Goal: Transaction & Acquisition: Obtain resource

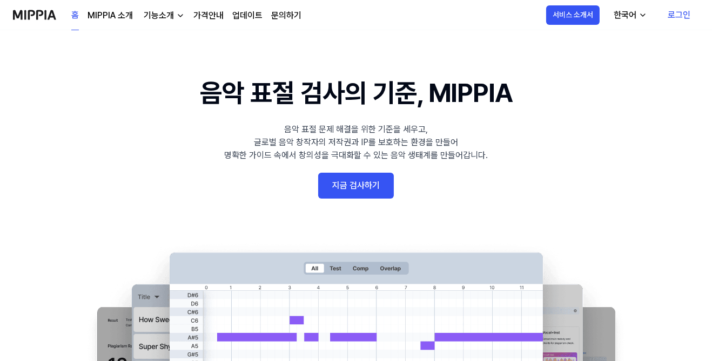
click at [687, 12] on link "로그인" at bounding box center [679, 15] width 40 height 30
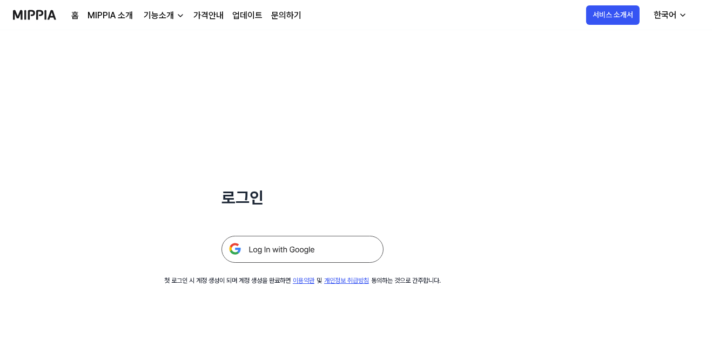
click at [335, 250] on img at bounding box center [302, 249] width 162 height 27
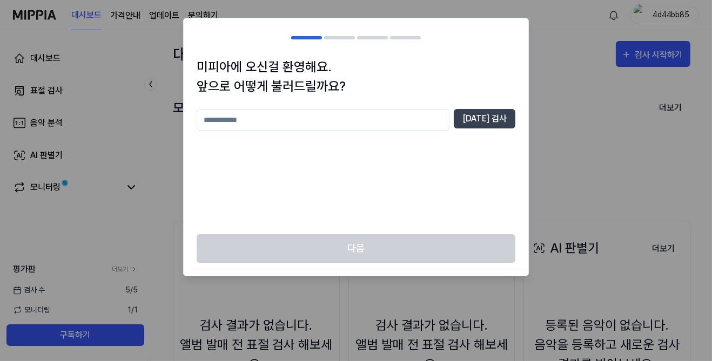
click at [445, 117] on input "text" at bounding box center [323, 120] width 253 height 22
type input "**"
click at [496, 119] on button "중복 검사" at bounding box center [485, 118] width 62 height 19
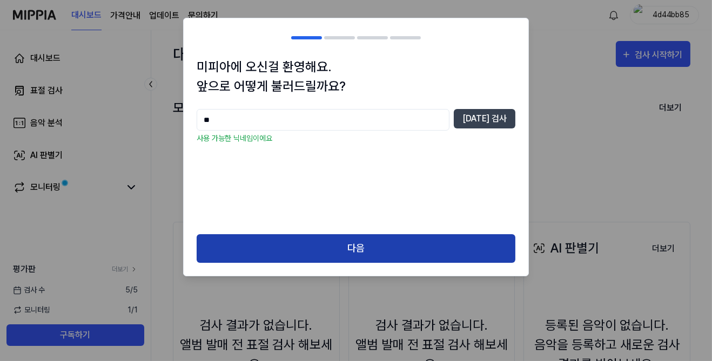
click at [398, 255] on button "다음" at bounding box center [356, 248] width 319 height 29
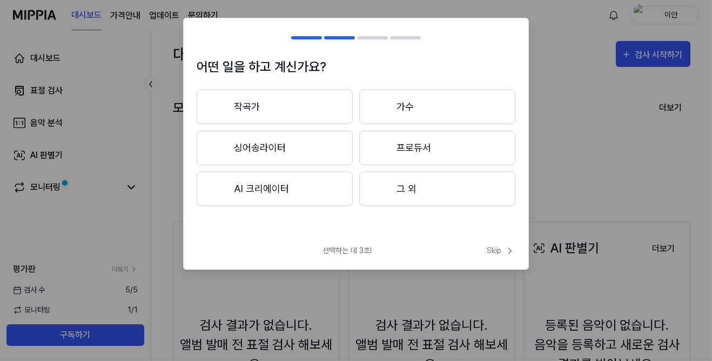
click at [428, 186] on button "그 외" at bounding box center [437, 189] width 156 height 35
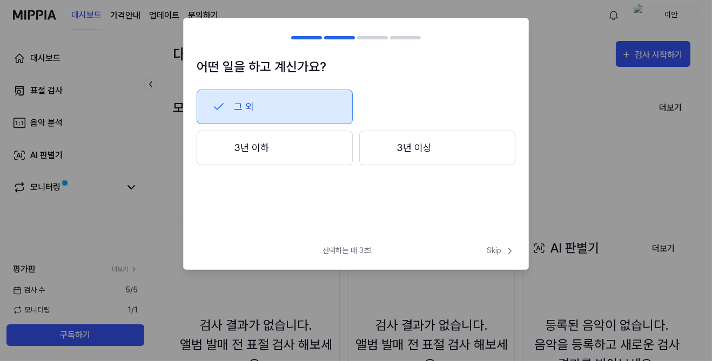
click at [314, 141] on button "3년 이하" at bounding box center [275, 148] width 156 height 35
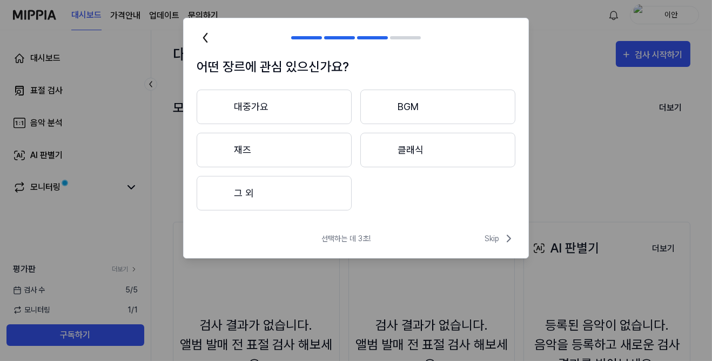
click at [325, 111] on button "대중가요" at bounding box center [274, 107] width 155 height 35
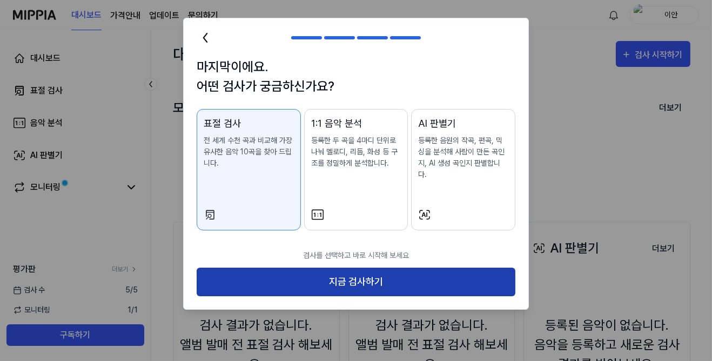
click at [426, 268] on button "지금 검사하기" at bounding box center [356, 282] width 319 height 29
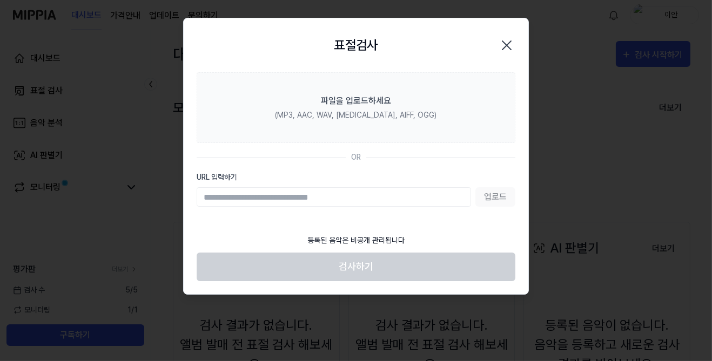
type input "**********"
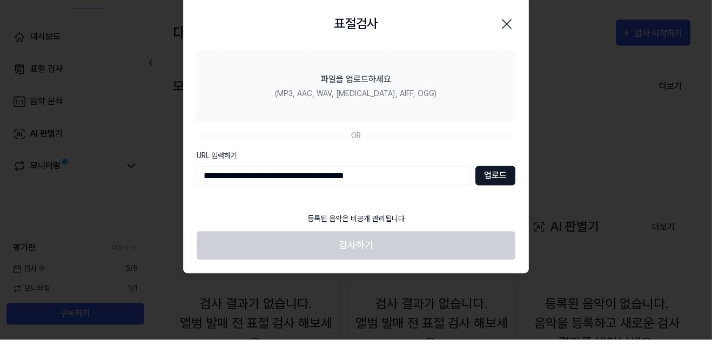
click at [501, 192] on button "업로드" at bounding box center [495, 196] width 40 height 19
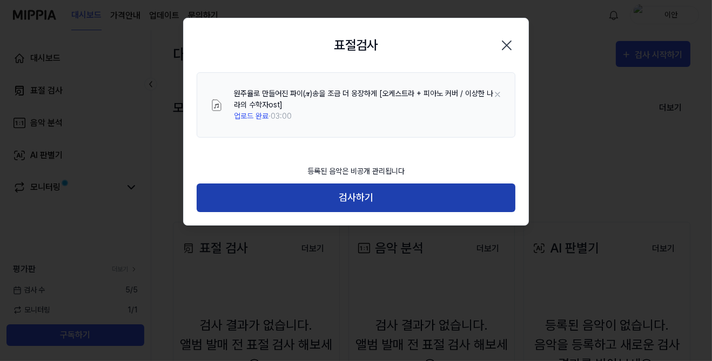
click at [445, 197] on button "검사하기" at bounding box center [356, 198] width 319 height 29
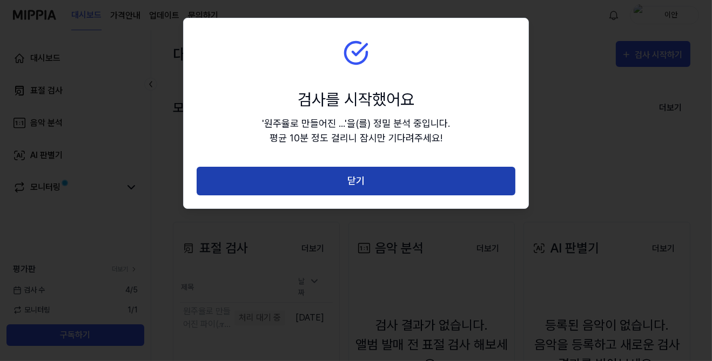
click at [482, 171] on button "닫기" at bounding box center [356, 181] width 319 height 29
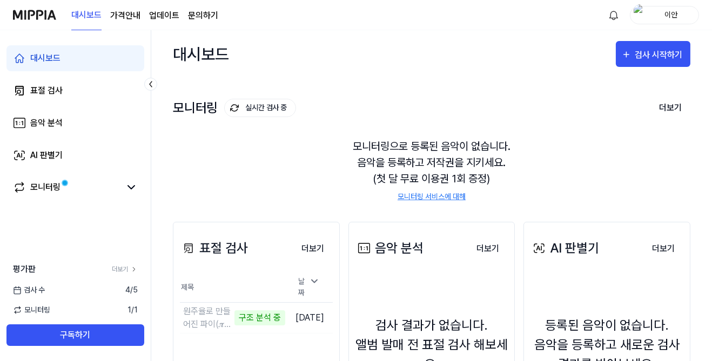
scroll to position [125, 0]
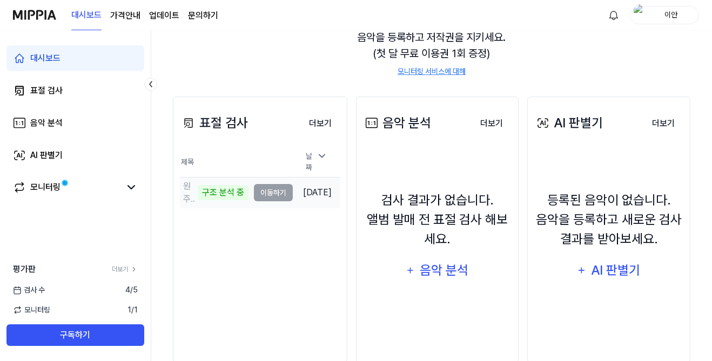
click at [226, 185] on div "구조 분석 중" at bounding box center [223, 192] width 51 height 15
click at [266, 183] on td "원주율로 만들어진 파이(𝝅)송을 조금 더 웅장하게 [오케스트라 + 피아노 커버 ⧸ 이상한 구조 분석 중 이동하기" at bounding box center [236, 193] width 113 height 30
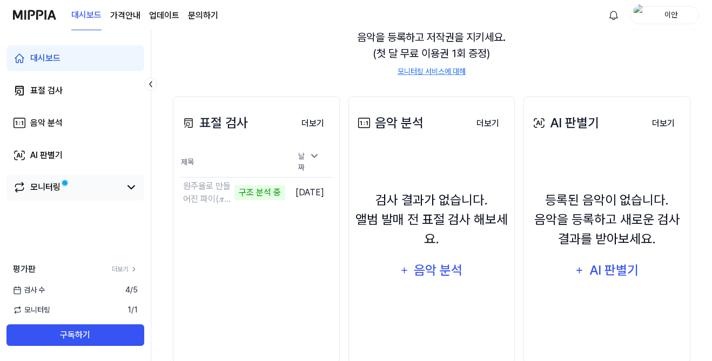
click at [73, 193] on link "모니터링" at bounding box center [66, 187] width 107 height 13
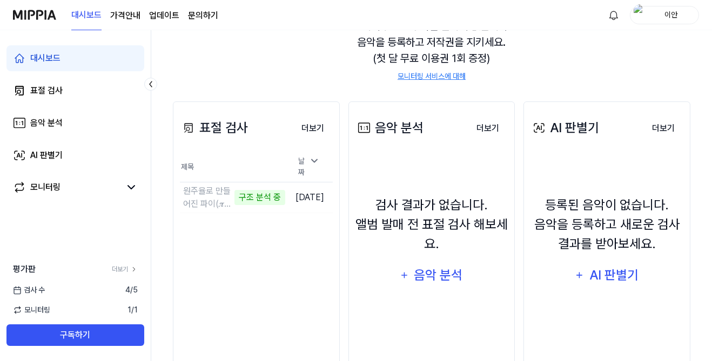
scroll to position [125, 0]
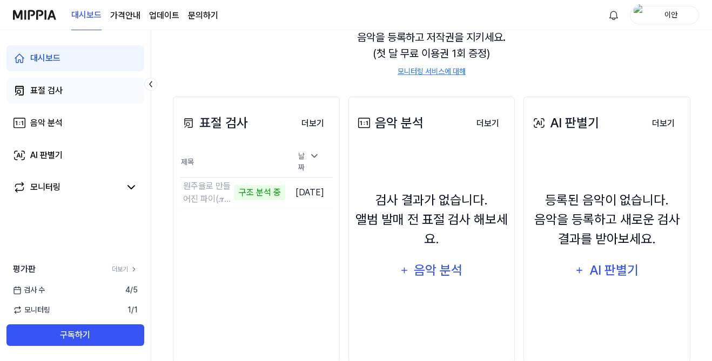
click at [30, 91] on link "표절 검사" at bounding box center [75, 91] width 138 height 26
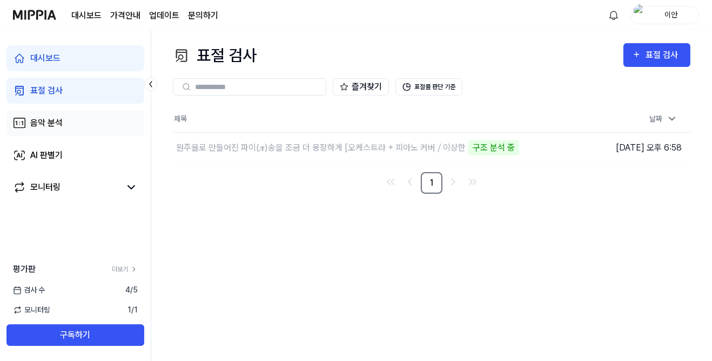
click at [35, 126] on div "음악 분석" at bounding box center [46, 123] width 32 height 13
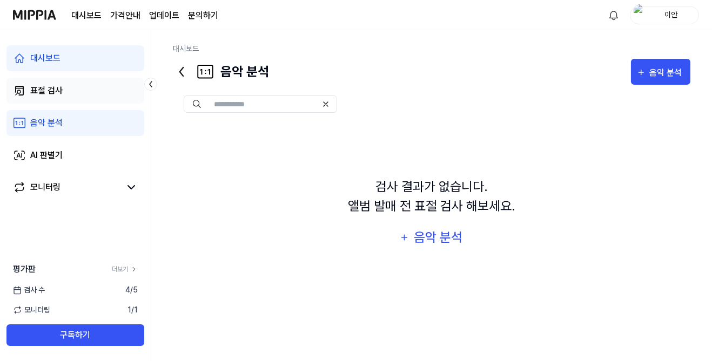
click at [17, 95] on icon at bounding box center [19, 90] width 13 height 13
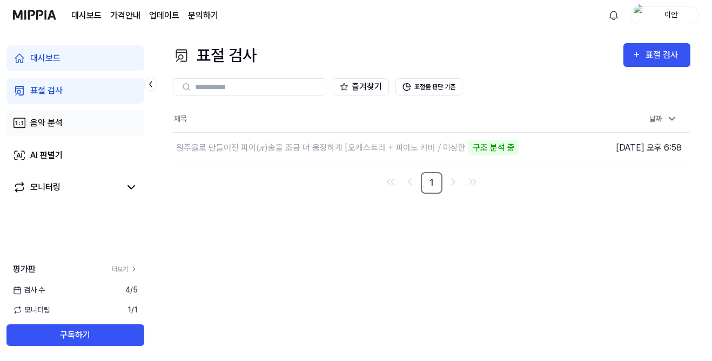
click at [33, 130] on link "음악 분석" at bounding box center [75, 123] width 138 height 26
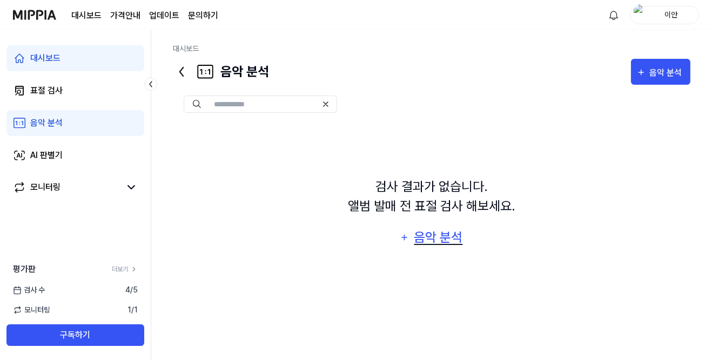
click at [436, 251] on button "음악 분석" at bounding box center [432, 238] width 78 height 26
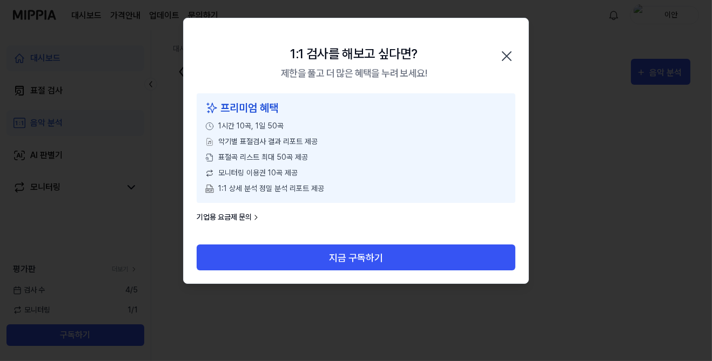
click at [524, 48] on div "1:1 검사를 해보고 싶다면? 제한을 풀고 더 많은 혜택을 누려 보세요! 닫기" at bounding box center [356, 55] width 345 height 75
click at [526, 44] on div "1:1 검사를 해보고 싶다면? 제한을 풀고 더 많은 혜택을 누려 보세요! 닫기" at bounding box center [356, 55] width 345 height 75
click at [518, 42] on div "1:1 검사를 해보고 싶다면? 제한을 풀고 더 많은 혜택을 누려 보세요! 닫기" at bounding box center [356, 55] width 345 height 75
click at [505, 62] on icon "button" at bounding box center [506, 56] width 17 height 17
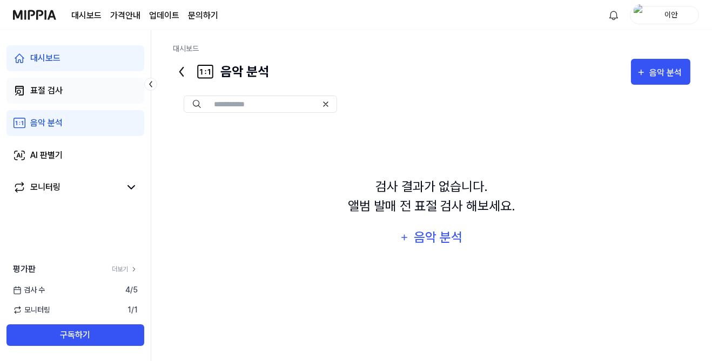
click at [16, 86] on icon at bounding box center [19, 90] width 13 height 13
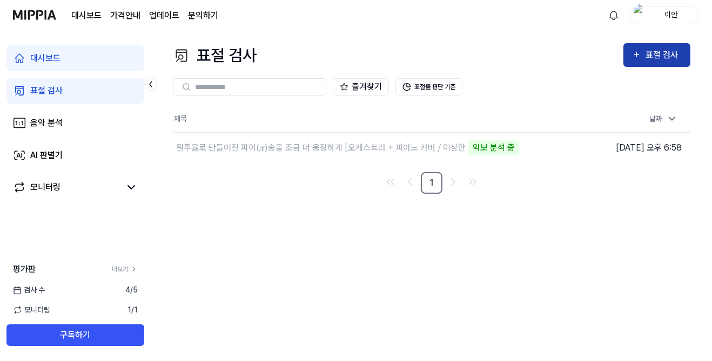
click at [671, 60] on div "표절 검사" at bounding box center [663, 55] width 36 height 14
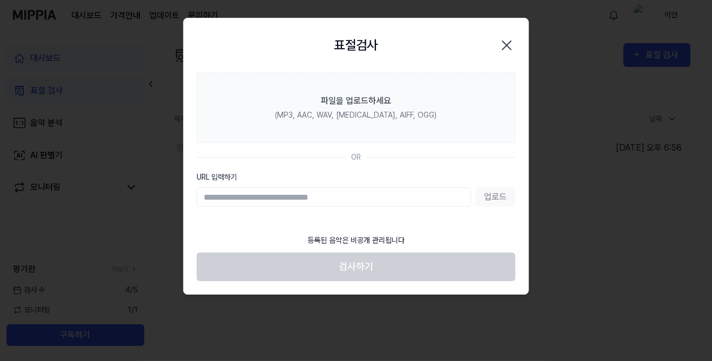
click at [140, 237] on div at bounding box center [356, 180] width 712 height 361
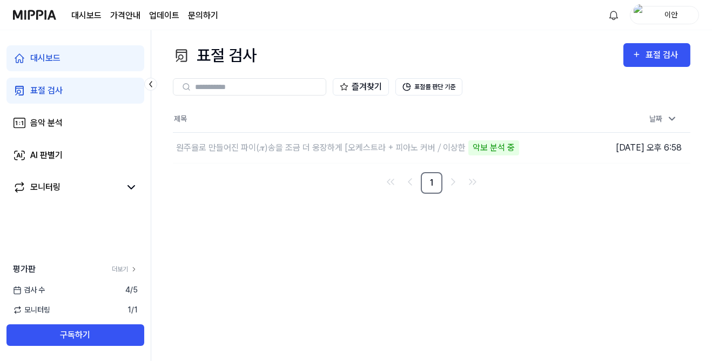
click at [665, 52] on div "표절 검사" at bounding box center [663, 55] width 36 height 14
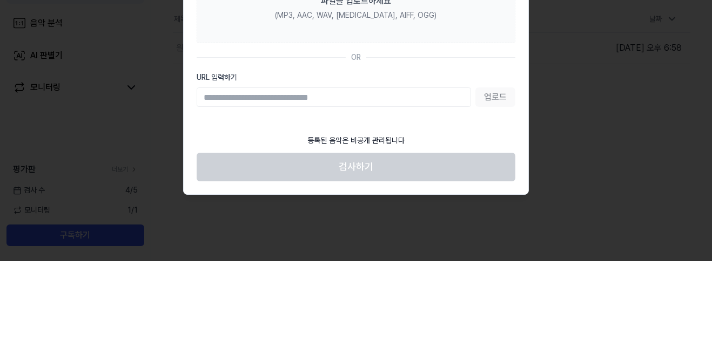
type input "**********"
click at [500, 194] on button "업로드" at bounding box center [495, 196] width 40 height 19
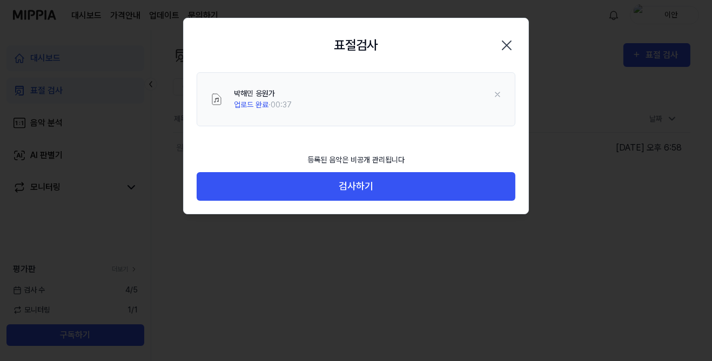
click at [451, 187] on button "검사하기" at bounding box center [356, 186] width 319 height 29
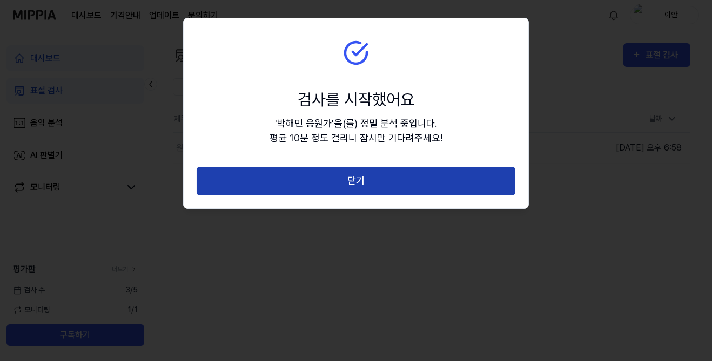
click at [470, 177] on button "닫기" at bounding box center [356, 181] width 319 height 29
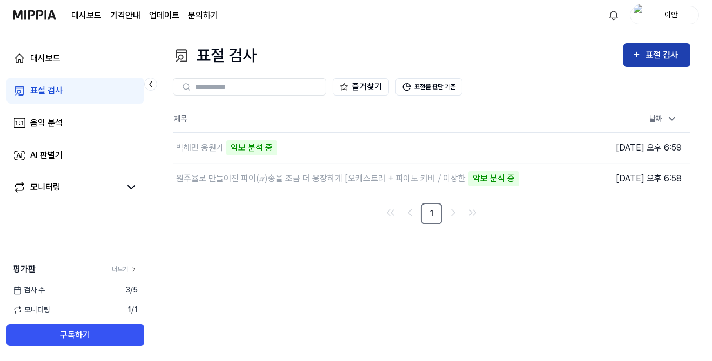
click at [682, 45] on button "표절 검사" at bounding box center [656, 55] width 67 height 24
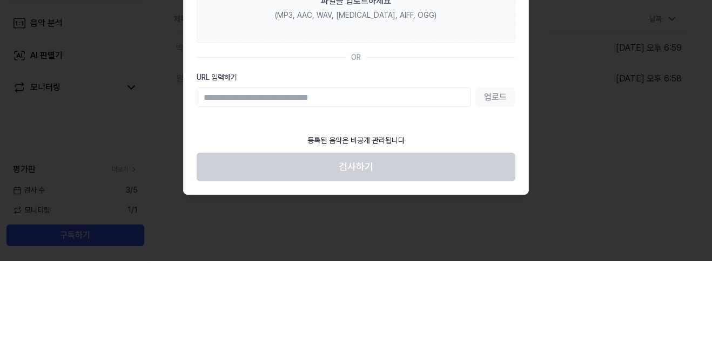
type input "**********"
click at [494, 193] on button "업로드" at bounding box center [495, 196] width 40 height 19
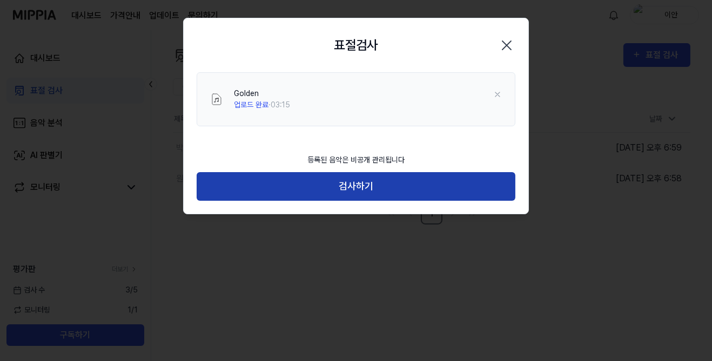
click at [380, 187] on button "검사하기" at bounding box center [356, 186] width 319 height 29
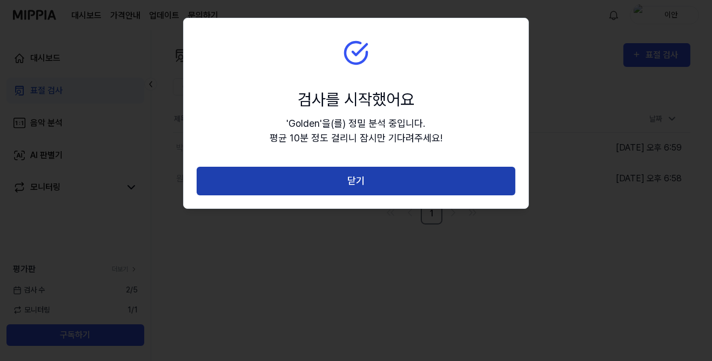
click at [389, 173] on button "닫기" at bounding box center [356, 181] width 319 height 29
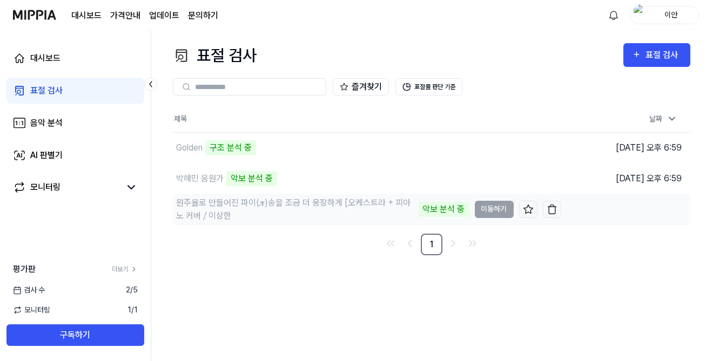
click at [349, 207] on div "원주율로 만들어진 파이(𝝅)송을 조금 더 웅장하게 [오케스트라 + 피아노 커버 ⧸ 이상한" at bounding box center [296, 210] width 240 height 26
click at [498, 210] on td "원주율로 만들어진 파이(𝝅)송을 조금 더 웅장하게 [오케스트라 + 피아노 커버 ⧸ 이상한 악보 분석 중 이동하기" at bounding box center [367, 209] width 388 height 30
click at [493, 203] on td "원주율로 만들어진 파이(𝝅)송을 조금 더 웅장하게 [오케스트라 + 피아노 커버 ⧸ 이상한 악보 분석 중 이동하기" at bounding box center [367, 209] width 388 height 30
click at [497, 212] on td "원주율로 만들어진 파이(𝝅)송을 조금 더 웅장하게 [오케스트라 + 피아노 커버 ⧸ 이상한 악보 분석 중 이동하기" at bounding box center [367, 209] width 388 height 30
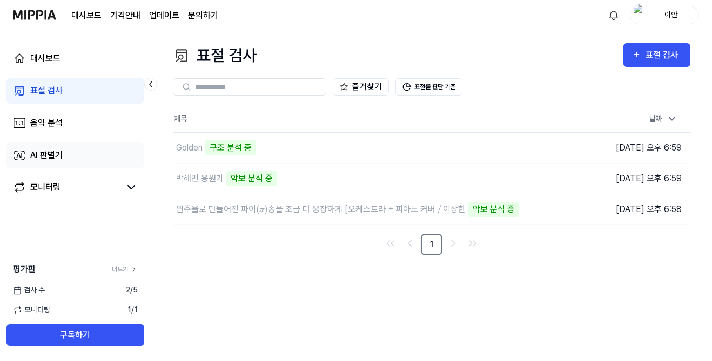
click at [30, 154] on div "AI 판별기" at bounding box center [46, 155] width 32 height 13
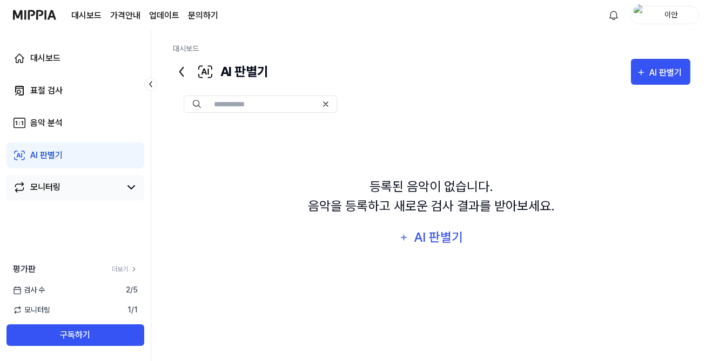
click at [41, 187] on div "모니터링" at bounding box center [45, 187] width 30 height 13
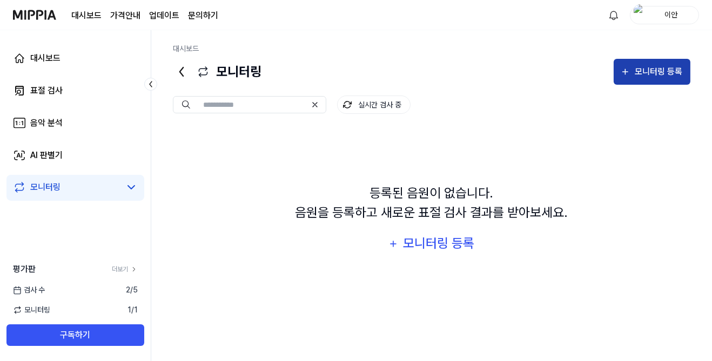
click at [664, 75] on div "모니터링 등록" at bounding box center [658, 72] width 50 height 14
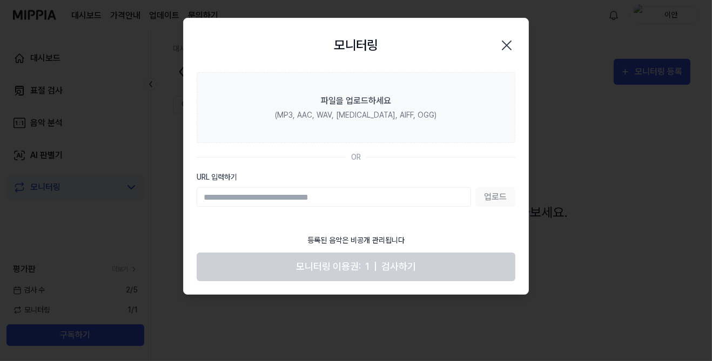
click at [630, 277] on div at bounding box center [356, 180] width 712 height 361
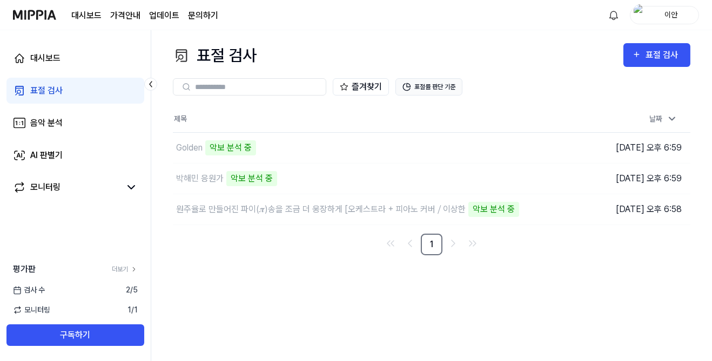
click at [435, 83] on button "표절률 판단 기준" at bounding box center [428, 86] width 67 height 17
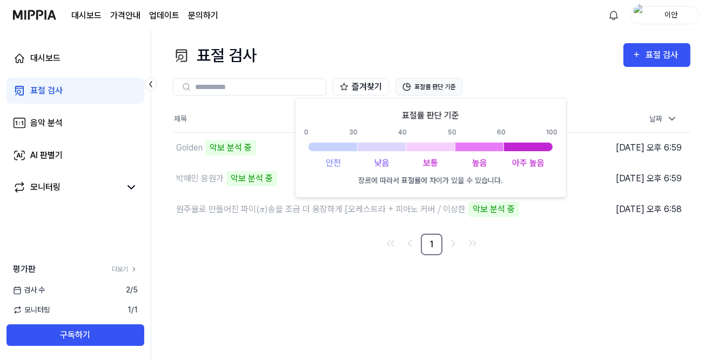
click at [440, 85] on button "표절률 판단 기준" at bounding box center [428, 86] width 67 height 17
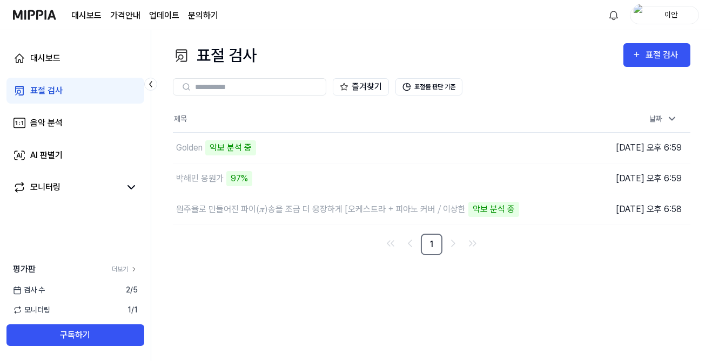
click at [673, 17] on div "이안" at bounding box center [671, 15] width 42 height 12
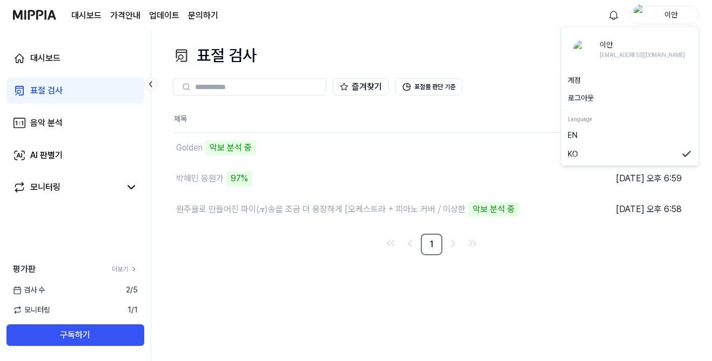
click at [579, 79] on link "계정" at bounding box center [630, 80] width 124 height 11
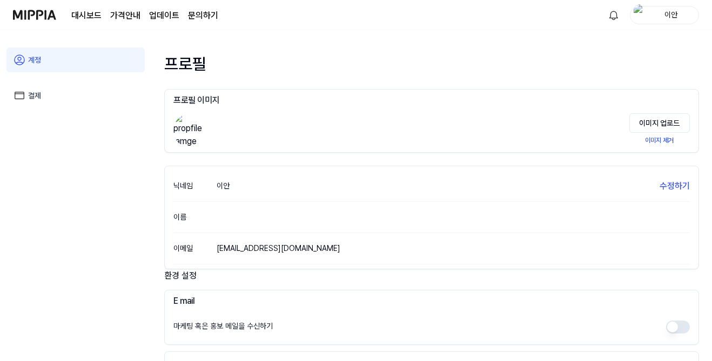
click at [626, 183] on div "닉네임 이안 수정하기" at bounding box center [431, 186] width 516 height 31
click at [434, 176] on div "닉네임 이안 수정하기" at bounding box center [431, 186] width 516 height 31
click at [238, 193] on div "닉네임 이안 수정하기" at bounding box center [431, 186] width 516 height 31
click at [682, 189] on button "수정하기" at bounding box center [674, 186] width 30 height 13
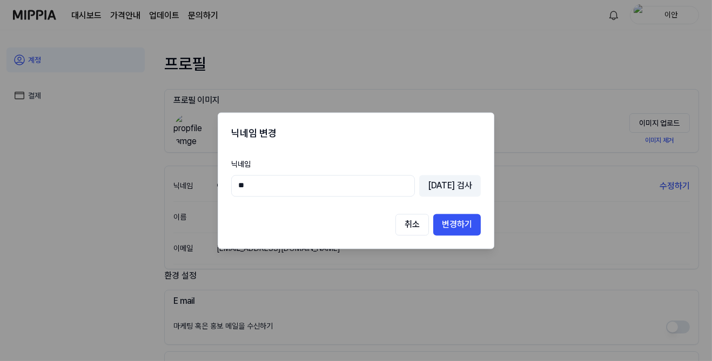
click at [401, 188] on input "**" at bounding box center [323, 186] width 184 height 22
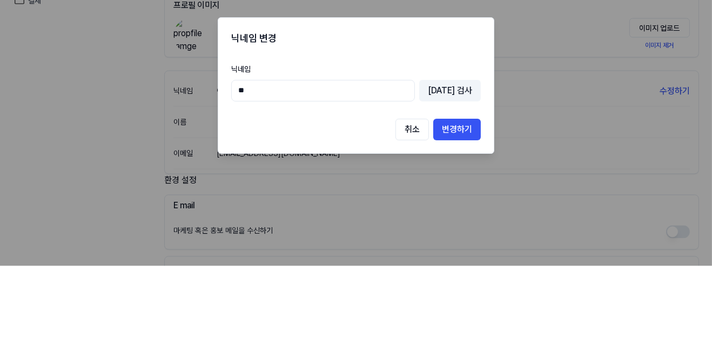
type input "*"
type input "***"
click at [466, 190] on button "중복 검사" at bounding box center [450, 186] width 62 height 22
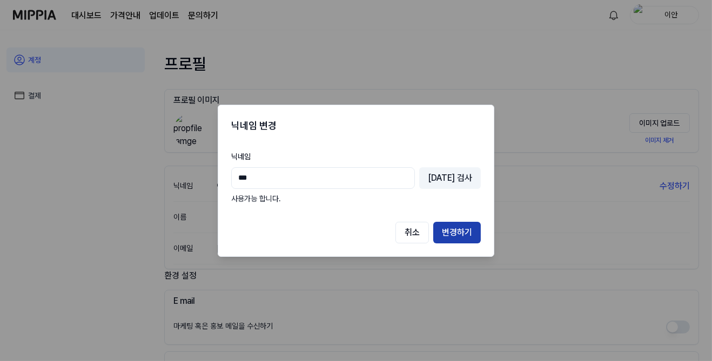
click at [464, 232] on button "변경하기" at bounding box center [457, 233] width 48 height 22
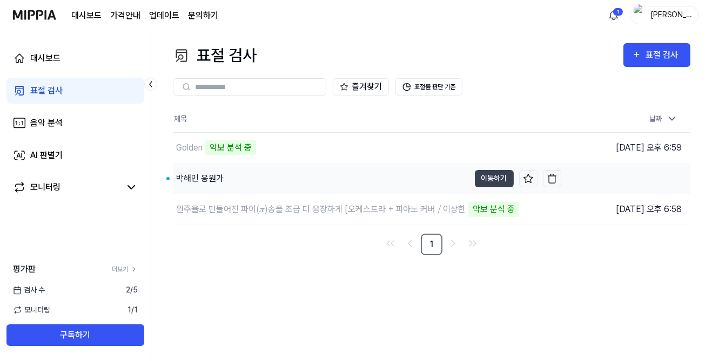
click at [203, 177] on div "박해민 응원가" at bounding box center [200, 178] width 48 height 13
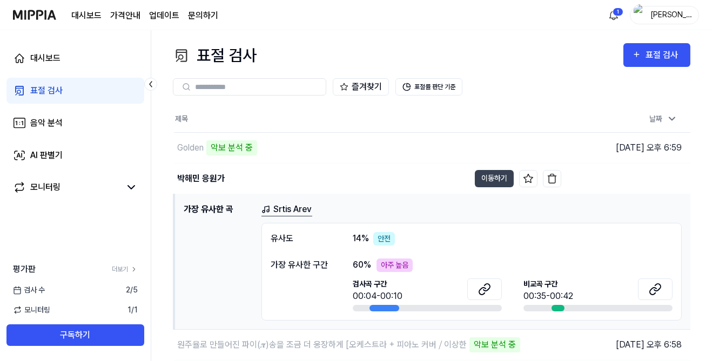
click at [393, 259] on div "아주 높음" at bounding box center [394, 266] width 36 height 14
click at [490, 181] on button "이동하기" at bounding box center [494, 178] width 39 height 17
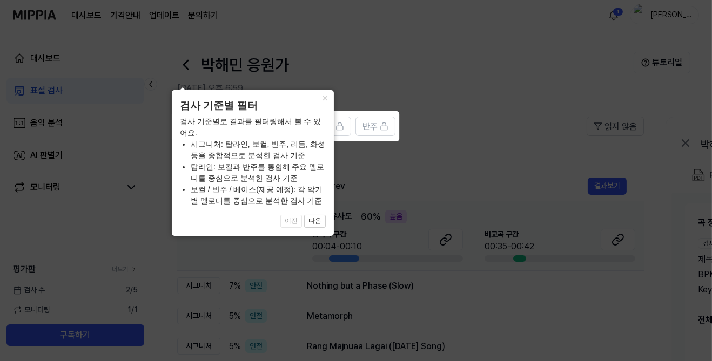
click at [318, 228] on button "다음" at bounding box center [315, 221] width 22 height 13
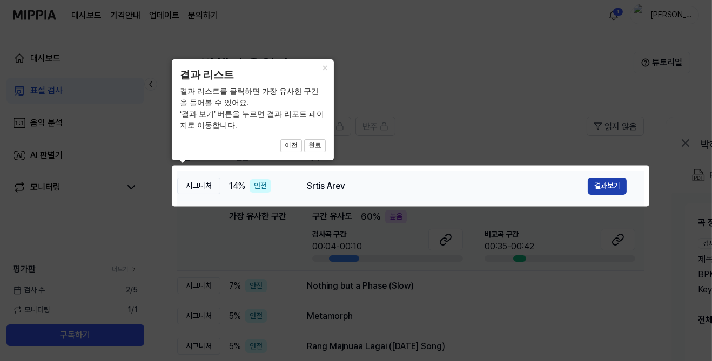
click at [615, 181] on button "결과보기" at bounding box center [607, 186] width 39 height 17
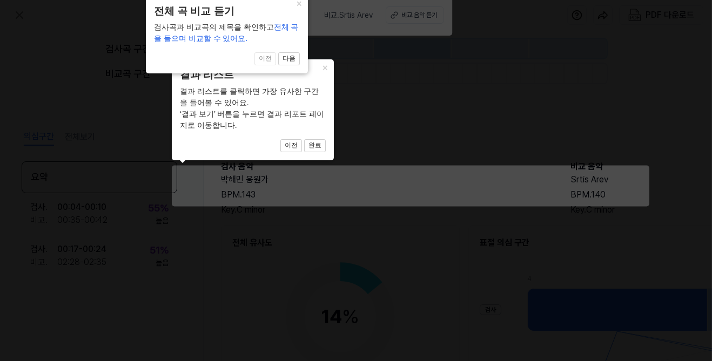
click at [319, 145] on button "완료" at bounding box center [315, 145] width 22 height 13
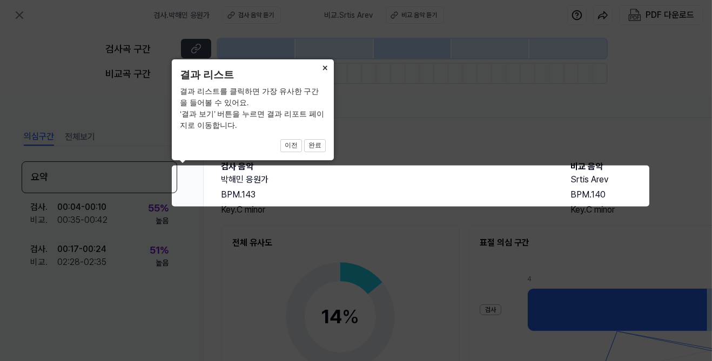
click at [319, 146] on button "완료" at bounding box center [315, 145] width 22 height 13
click at [315, 147] on button "완료" at bounding box center [315, 145] width 22 height 13
click at [296, 146] on button "이전" at bounding box center [291, 145] width 22 height 13
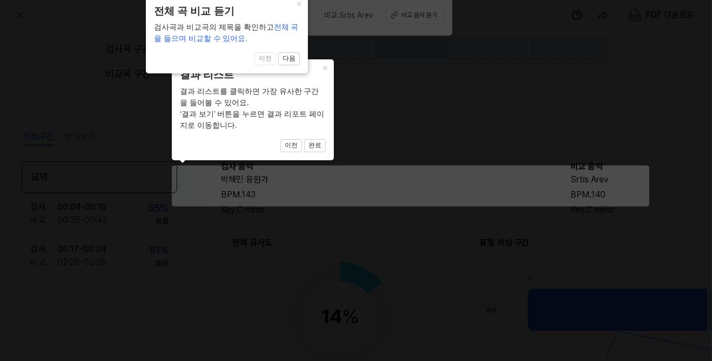
click at [319, 146] on button "완료" at bounding box center [315, 145] width 22 height 13
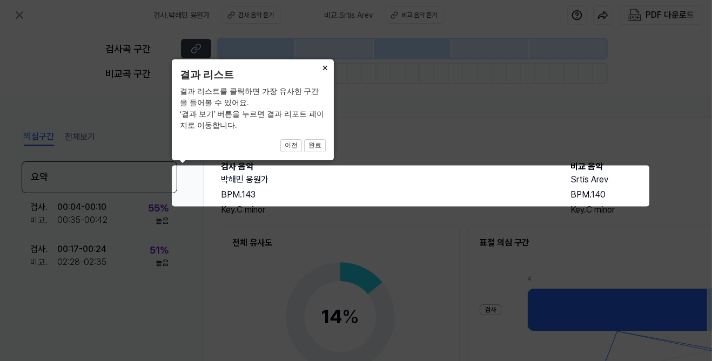
click at [312, 146] on button "완료" at bounding box center [315, 145] width 22 height 13
click at [317, 143] on button "완료" at bounding box center [315, 145] width 22 height 13
click at [318, 147] on button "완료" at bounding box center [315, 145] width 22 height 13
click at [324, 72] on button "×" at bounding box center [324, 66] width 17 height 15
click at [323, 68] on button "×" at bounding box center [324, 66] width 17 height 15
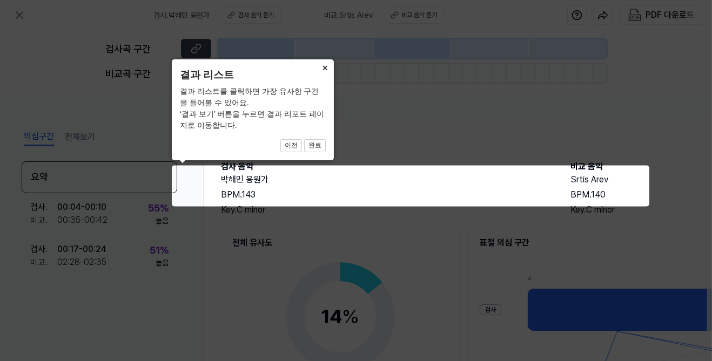
click at [312, 144] on button "완료" at bounding box center [315, 145] width 22 height 13
click at [313, 148] on button "완료" at bounding box center [315, 145] width 22 height 13
click at [326, 65] on button "×" at bounding box center [324, 66] width 17 height 15
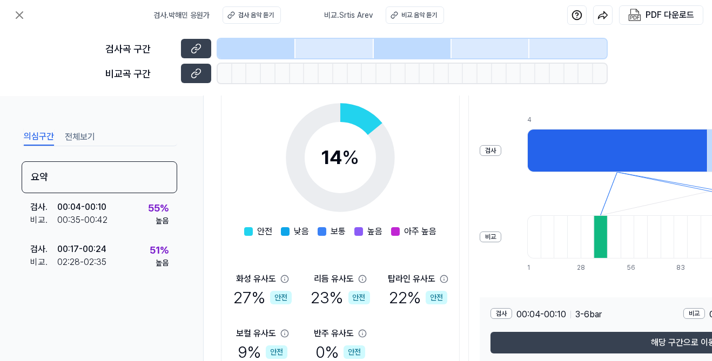
scroll to position [172, 0]
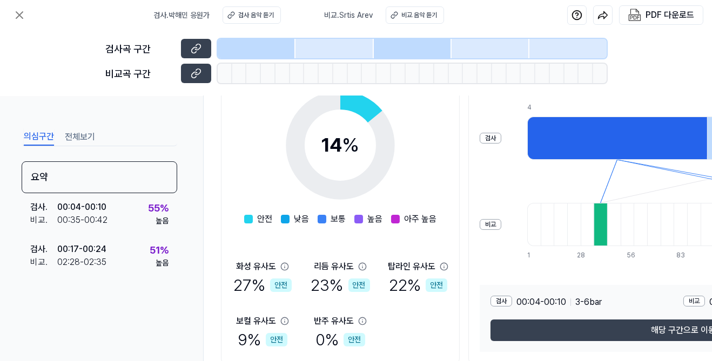
click at [598, 213] on div at bounding box center [601, 224] width 14 height 43
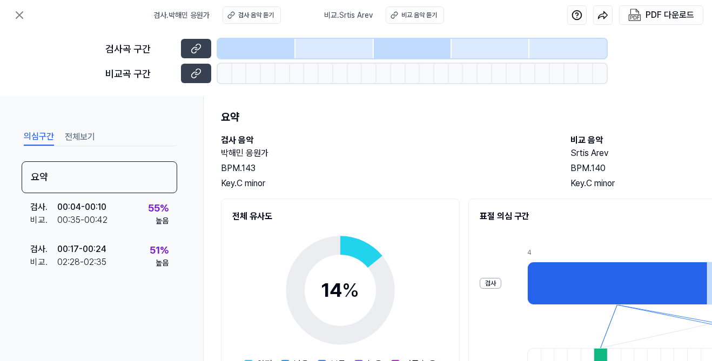
scroll to position [0, 0]
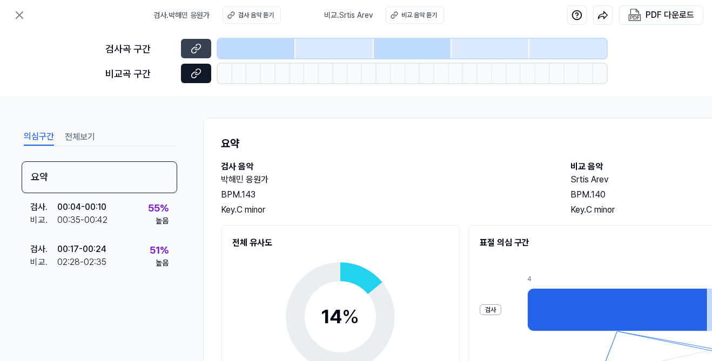
click at [197, 76] on icon at bounding box center [196, 73] width 11 height 11
click at [196, 50] on icon at bounding box center [197, 47] width 5 height 6
click at [196, 71] on icon at bounding box center [196, 73] width 11 height 11
click at [412, 17] on div "비교 음악 듣기" at bounding box center [419, 15] width 36 height 10
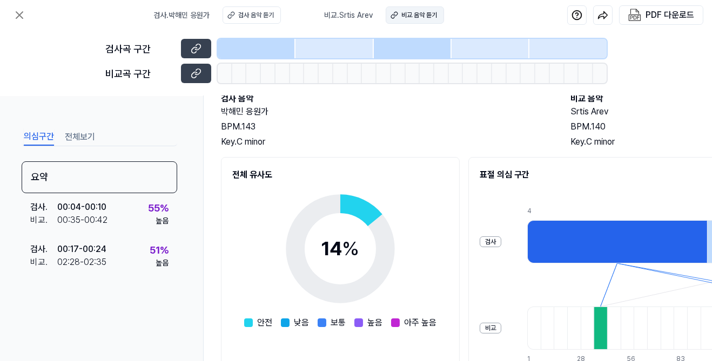
scroll to position [172, 0]
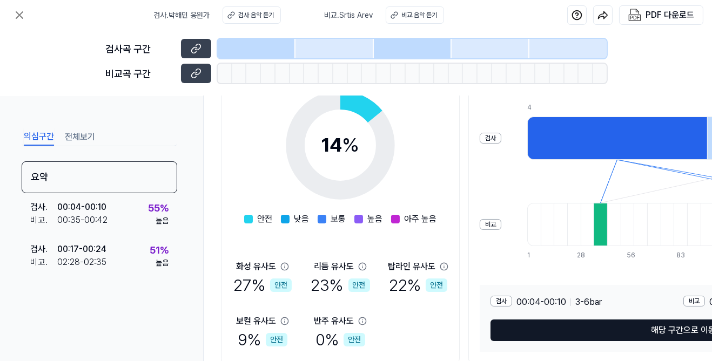
click at [641, 327] on button "해당 구간으로 이동" at bounding box center [683, 331] width 386 height 22
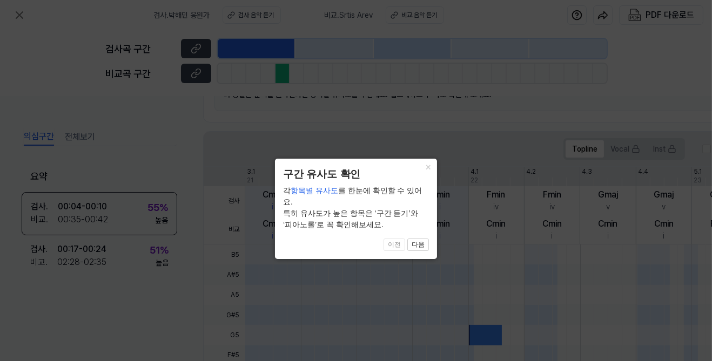
scroll to position [338, 0]
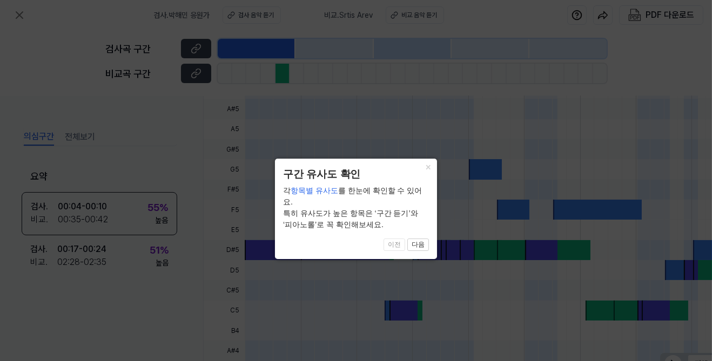
click at [420, 239] on button "다음" at bounding box center [418, 245] width 22 height 13
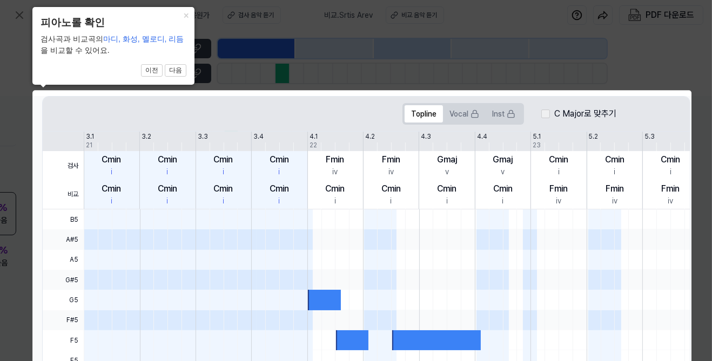
click at [562, 260] on div at bounding box center [530, 260] width 892 height 20
click at [177, 69] on button "다음" at bounding box center [176, 70] width 22 height 13
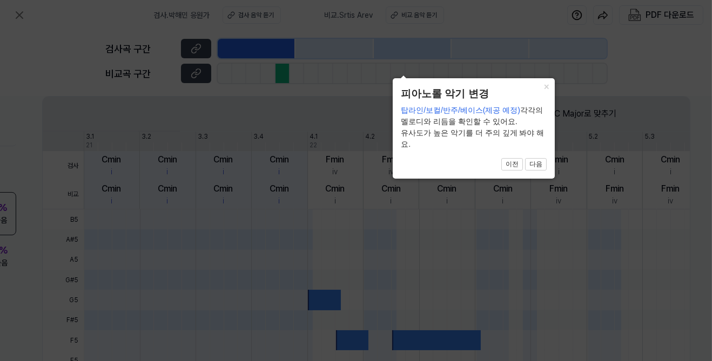
click at [538, 171] on button "다음" at bounding box center [536, 164] width 22 height 13
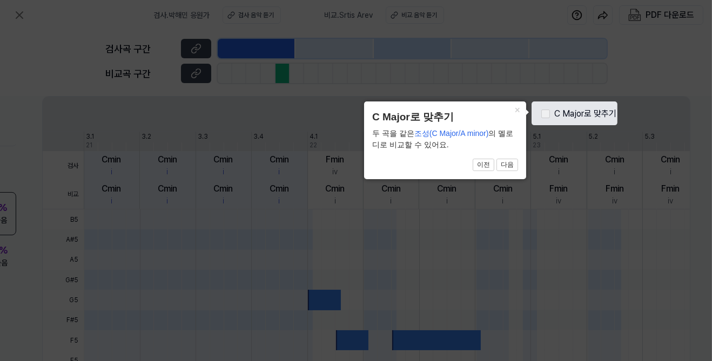
click at [651, 103] on icon at bounding box center [356, 203] width 712 height 407
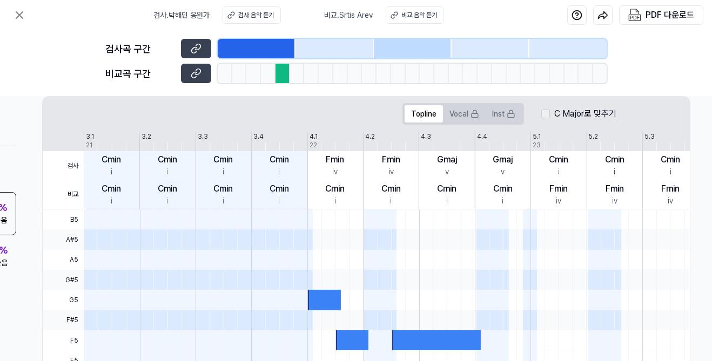
click at [279, 72] on div at bounding box center [282, 73] width 15 height 19
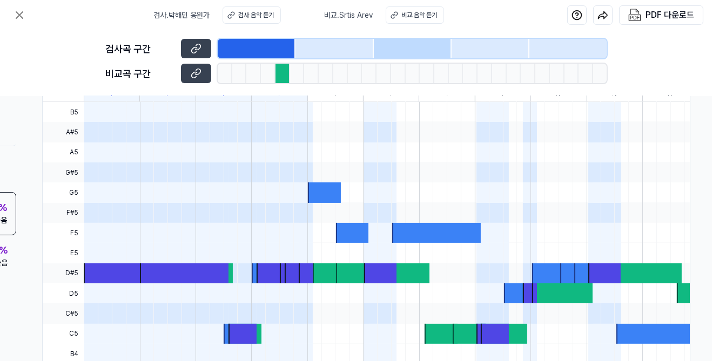
scroll to position [338, 165]
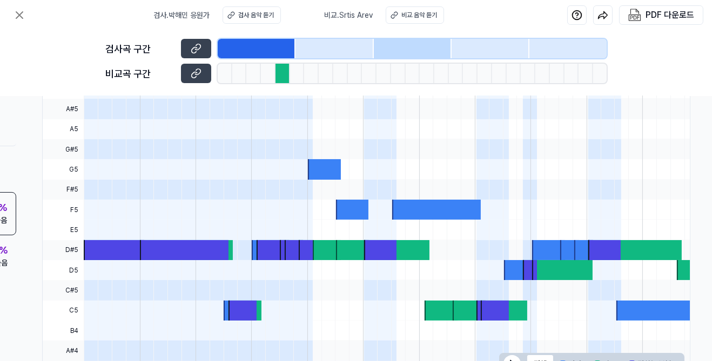
click at [277, 71] on div at bounding box center [282, 73] width 15 height 19
click at [276, 75] on div at bounding box center [282, 73] width 15 height 19
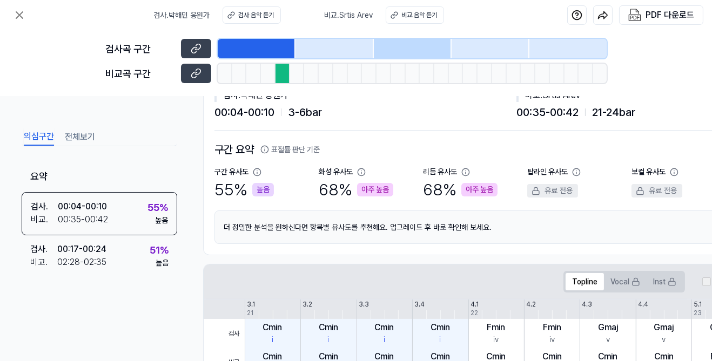
scroll to position [0, 0]
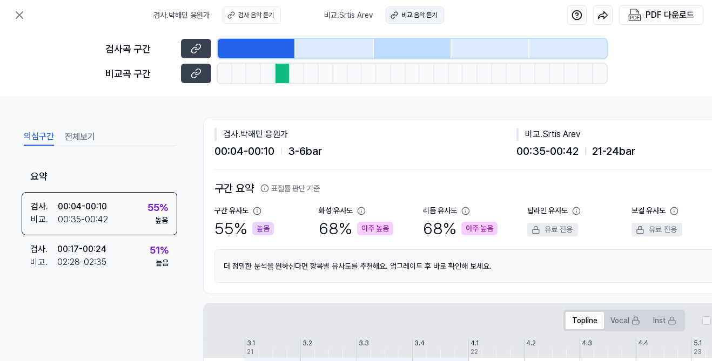
click at [415, 14] on div "비교 음악 듣기" at bounding box center [419, 15] width 36 height 10
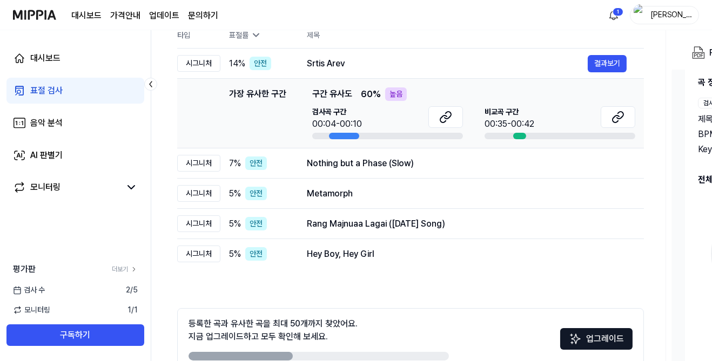
scroll to position [137, 0]
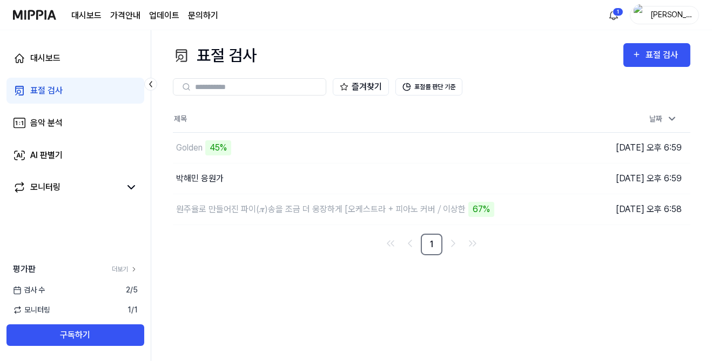
click at [614, 12] on html "대시보드 가격안내 업데이트 문의하기 1 정윤채 대시보드 표절 검사 음악 분석 AI 판별기 모니터링 평가판 더보기 검사 수 2 / 5 모니터링 …" at bounding box center [356, 180] width 712 height 361
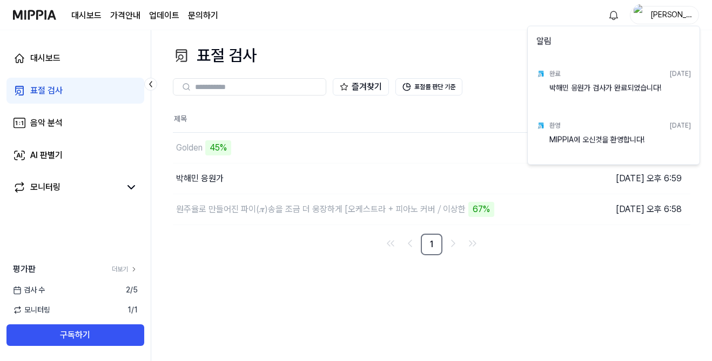
click at [614, 18] on html "대시보드 가격안내 업데이트 문의하기 정윤채 대시보드 표절 검사 음악 분석 AI 판별기 모니터링 평가판 더보기 검사 수 2 / 5 모니터링 1 …" at bounding box center [356, 180] width 712 height 361
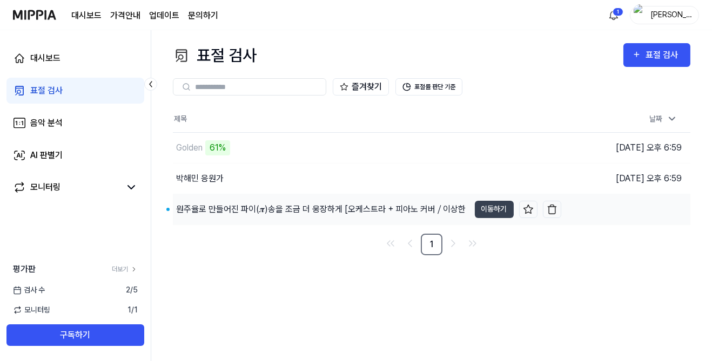
click at [425, 211] on div "원주율로 만들어진 파이(𝝅)송을 조금 더 웅장하게 [오케스트라 + 피아노 커버 ⧸ 이상한" at bounding box center [320, 209] width 289 height 13
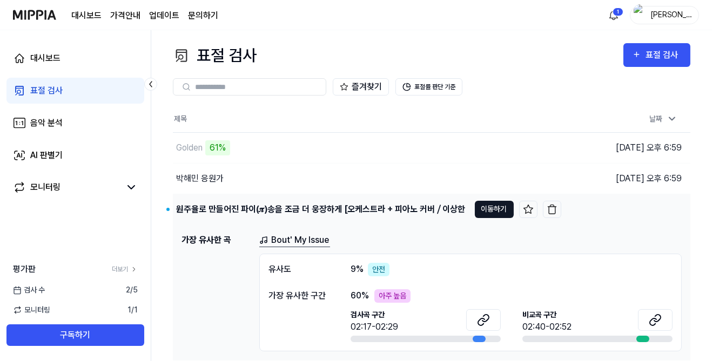
click at [489, 207] on button "이동하기" at bounding box center [494, 209] width 39 height 17
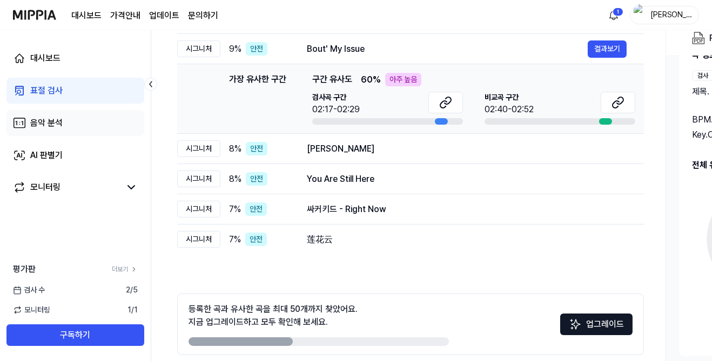
click at [17, 117] on icon at bounding box center [19, 123] width 13 height 13
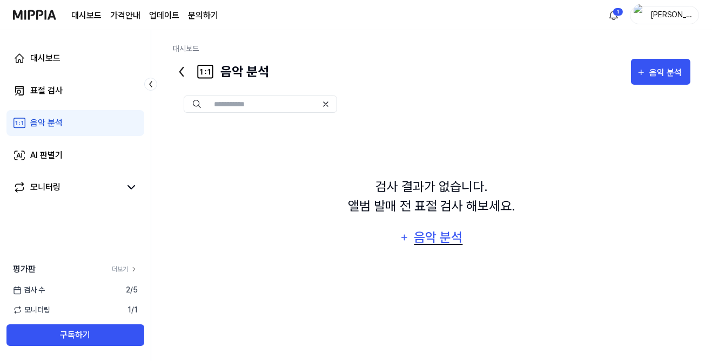
click at [445, 241] on div "음악 분석" at bounding box center [438, 237] width 51 height 21
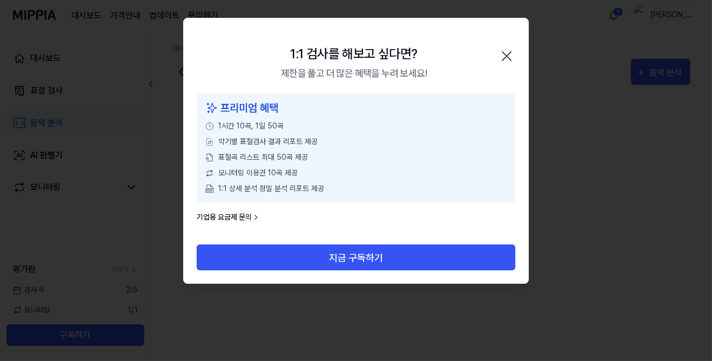
click at [248, 217] on link "기업용 요금제 문의" at bounding box center [229, 217] width 64 height 11
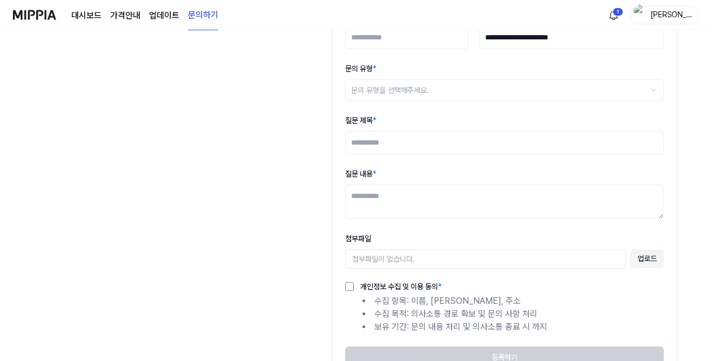
scroll to position [87, 0]
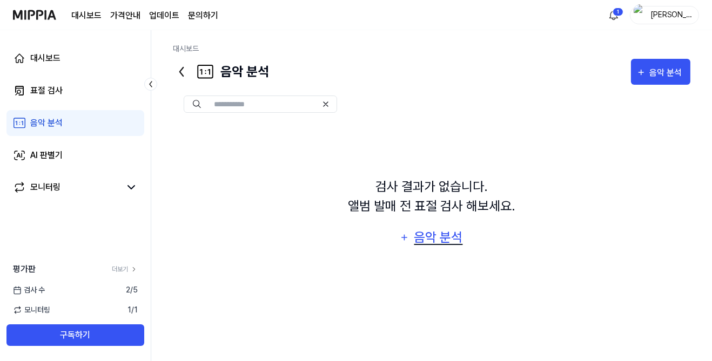
click at [440, 248] on div "음악 분석" at bounding box center [438, 237] width 51 height 21
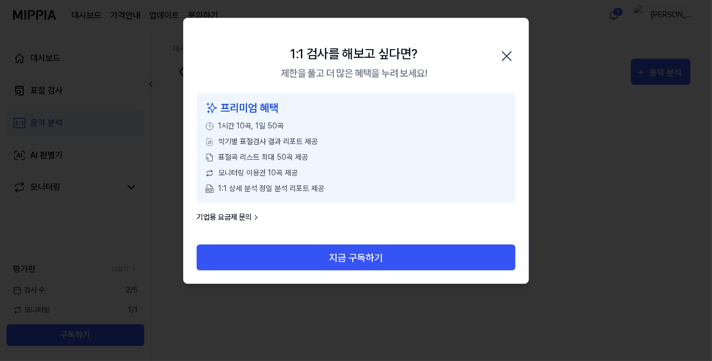
click at [505, 56] on icon "button" at bounding box center [506, 56] width 17 height 17
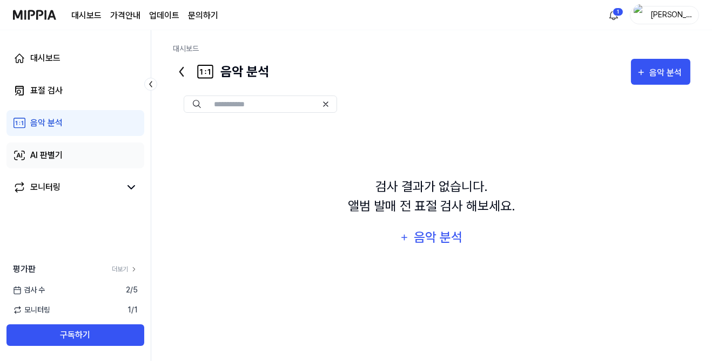
click at [24, 156] on icon at bounding box center [19, 155] width 13 height 13
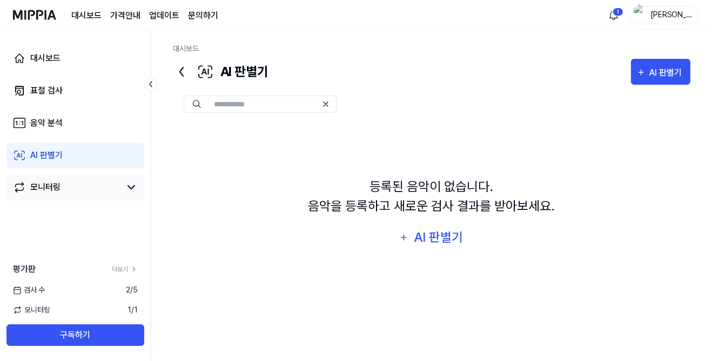
click at [30, 188] on link "모니터링" at bounding box center [66, 187] width 107 height 13
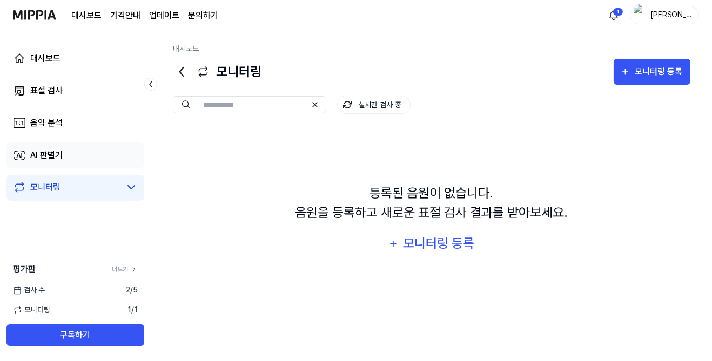
click at [19, 155] on icon at bounding box center [19, 155] width 5 height 4
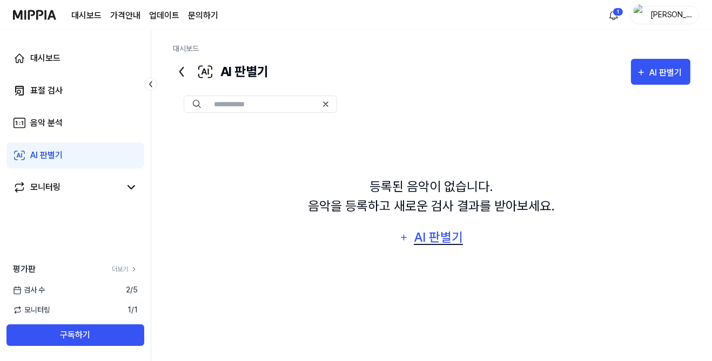
click at [441, 248] on div "AI 판별기" at bounding box center [439, 237] width 52 height 21
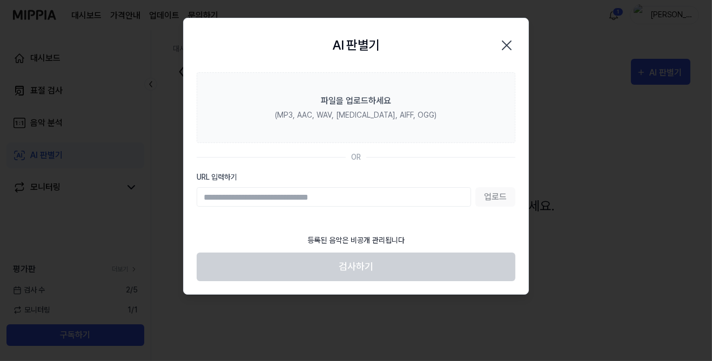
click at [527, 36] on div "AI 판별기 Close" at bounding box center [356, 45] width 345 height 54
click at [512, 48] on icon "button" at bounding box center [506, 45] width 17 height 17
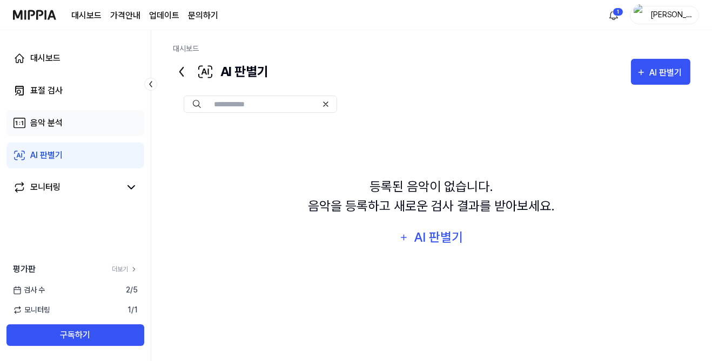
click at [22, 119] on icon at bounding box center [19, 123] width 13 height 13
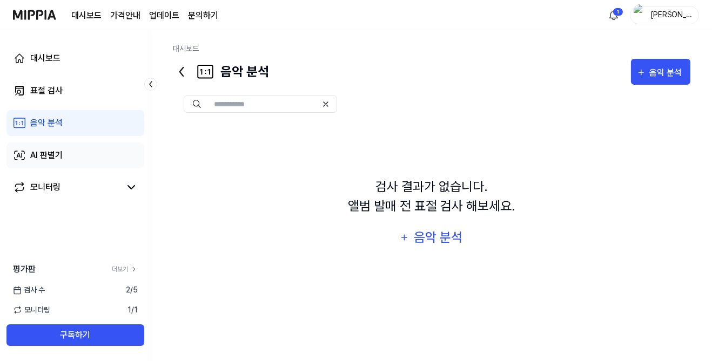
click at [22, 147] on link "AI 판별기" at bounding box center [75, 156] width 138 height 26
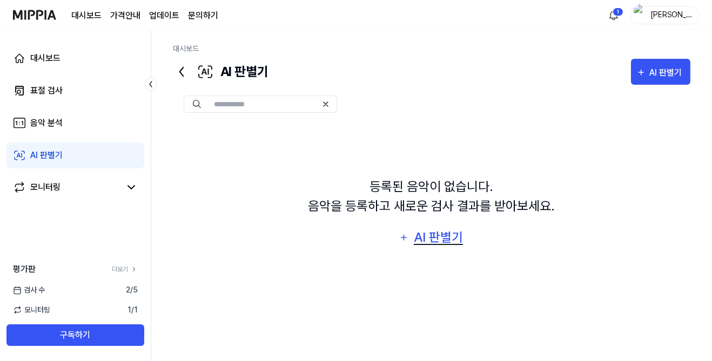
click at [441, 248] on div "AI 판별기" at bounding box center [439, 237] width 52 height 21
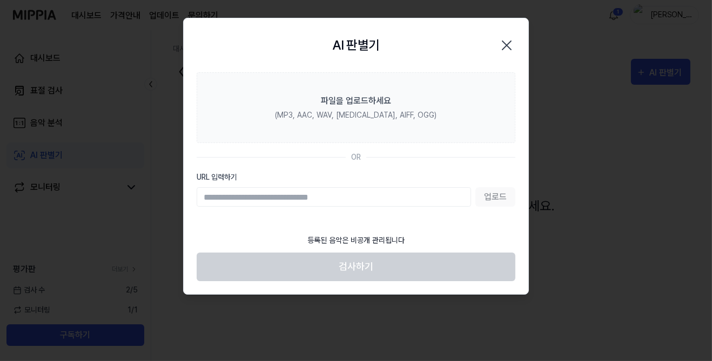
click at [406, 204] on input "URL 입력하기" at bounding box center [334, 196] width 274 height 19
type input "**********"
click at [502, 194] on button "업로드" at bounding box center [495, 196] width 40 height 19
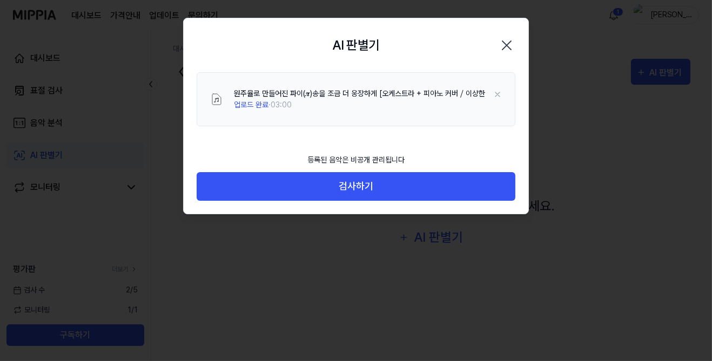
click at [502, 43] on icon "button" at bounding box center [506, 45] width 9 height 9
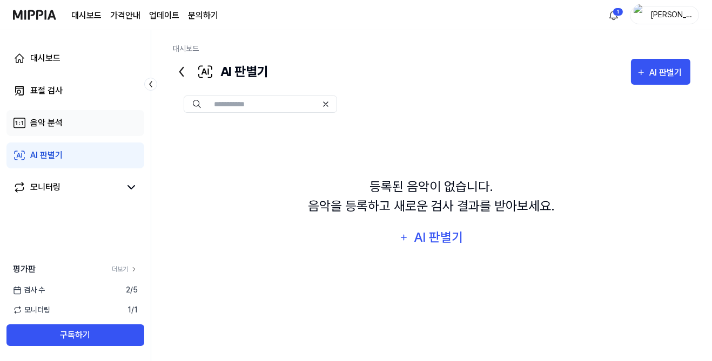
click at [21, 122] on icon at bounding box center [22, 123] width 2 height 4
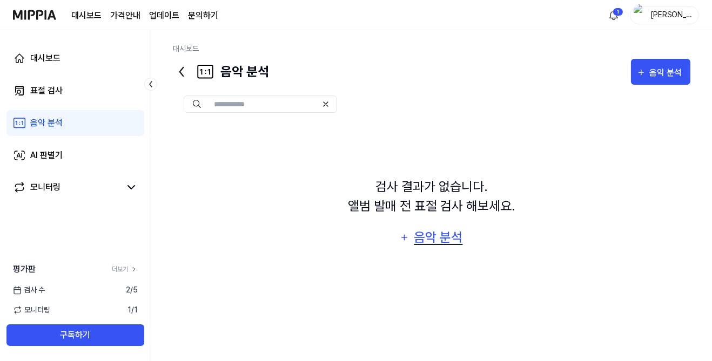
click at [442, 244] on div "음악 분석" at bounding box center [438, 237] width 51 height 21
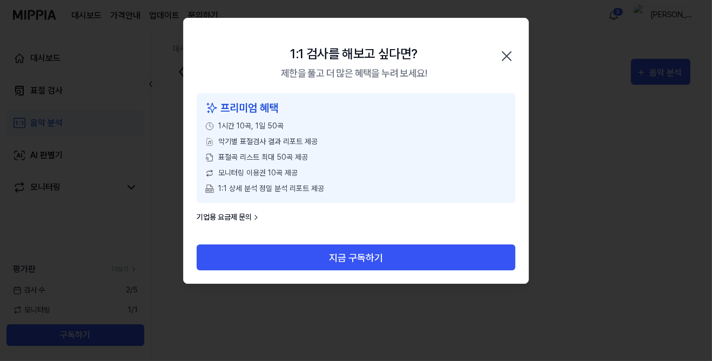
click at [508, 60] on icon "button" at bounding box center [506, 56] width 17 height 17
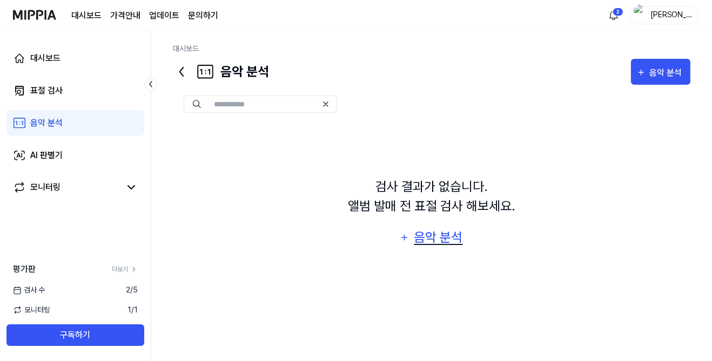
click at [435, 248] on div "음악 분석" at bounding box center [438, 237] width 51 height 21
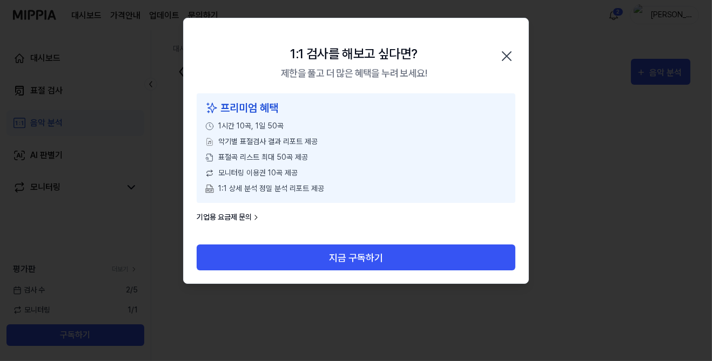
click at [525, 47] on div "1:1 검사를 해보고 싶다면? 제한을 풀고 더 많은 혜택을 누려 보세요! 닫기" at bounding box center [356, 55] width 345 height 75
click at [503, 54] on icon "button" at bounding box center [506, 56] width 17 height 17
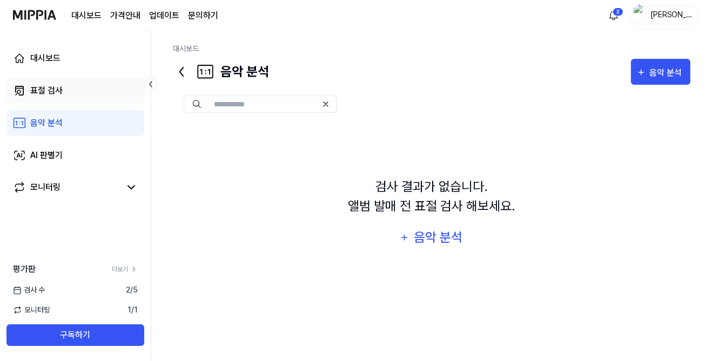
click at [42, 88] on div "표절 검사" at bounding box center [46, 90] width 32 height 13
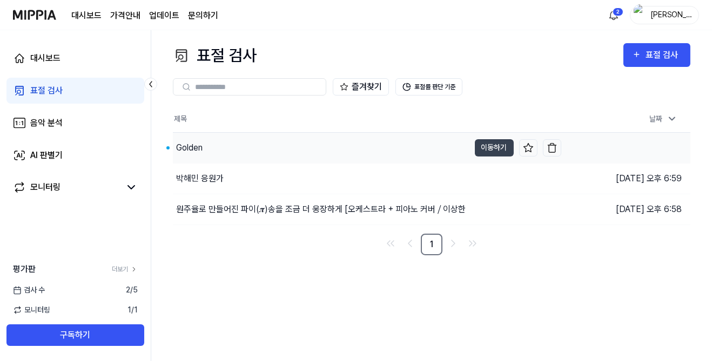
click at [516, 158] on td "Golden 이동하기" at bounding box center [367, 148] width 388 height 30
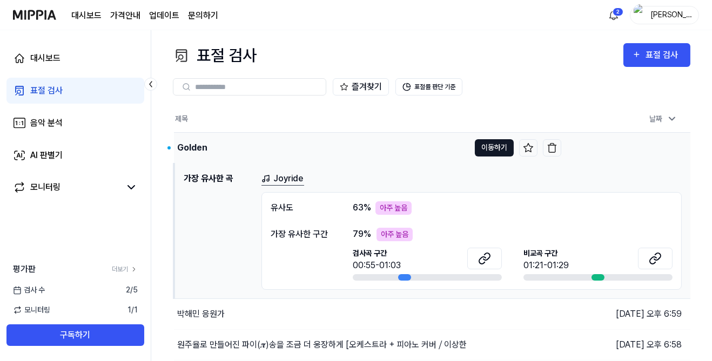
click at [496, 146] on button "이동하기" at bounding box center [494, 147] width 39 height 17
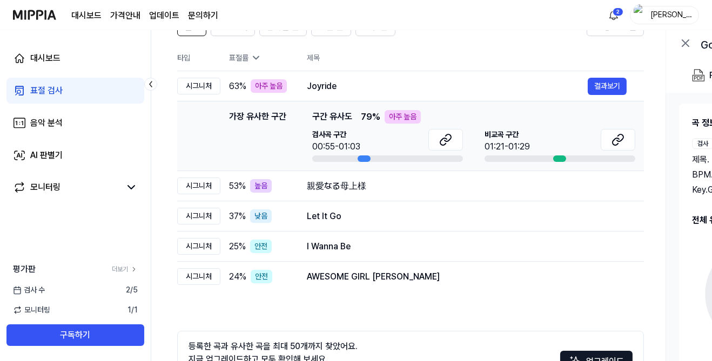
scroll to position [99, 0]
click at [328, 214] on div "Let It Go" at bounding box center [447, 217] width 281 height 13
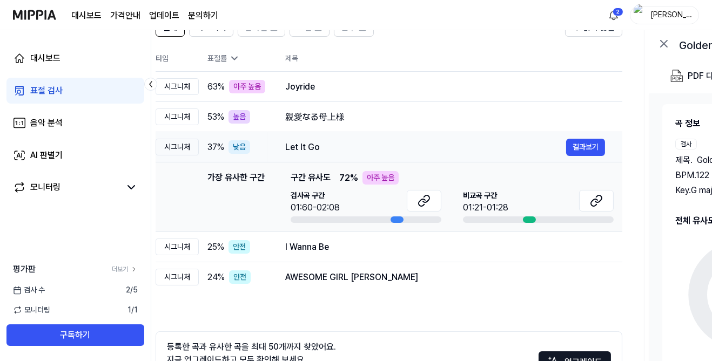
scroll to position [0, 21]
click at [579, 151] on button "결과보기" at bounding box center [586, 147] width 39 height 17
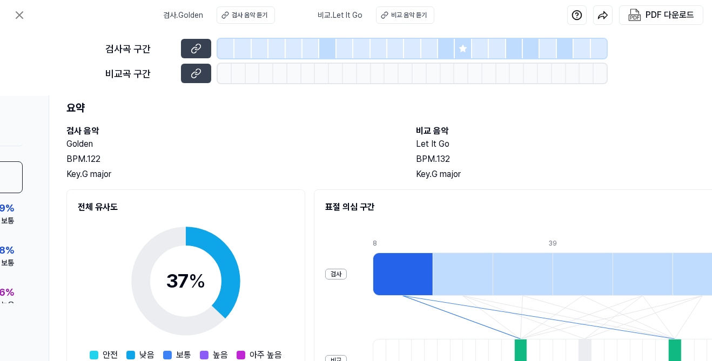
scroll to position [0, 154]
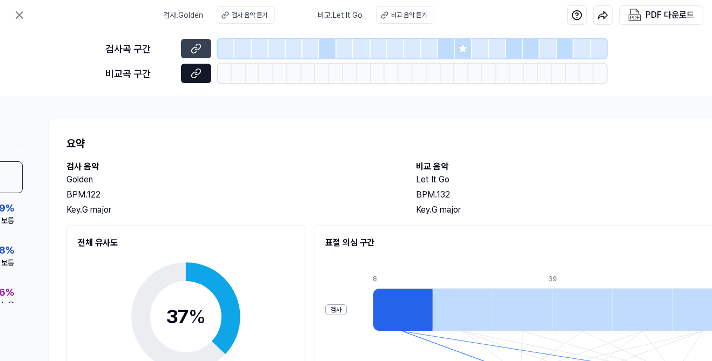
click at [207, 78] on button at bounding box center [196, 73] width 30 height 19
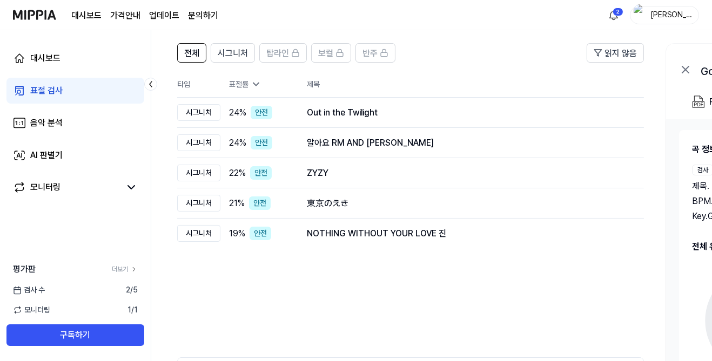
scroll to position [137, 0]
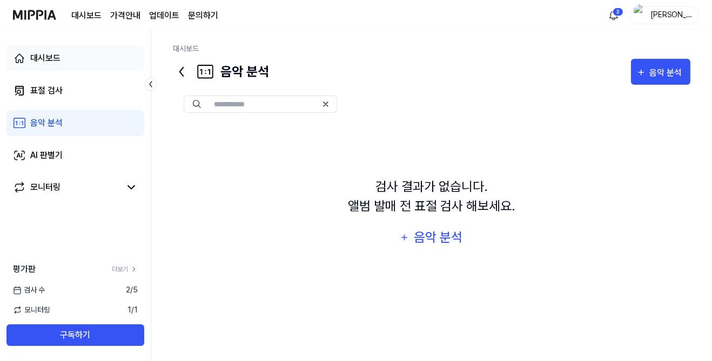
click at [28, 60] on link "대시보드" at bounding box center [75, 58] width 138 height 26
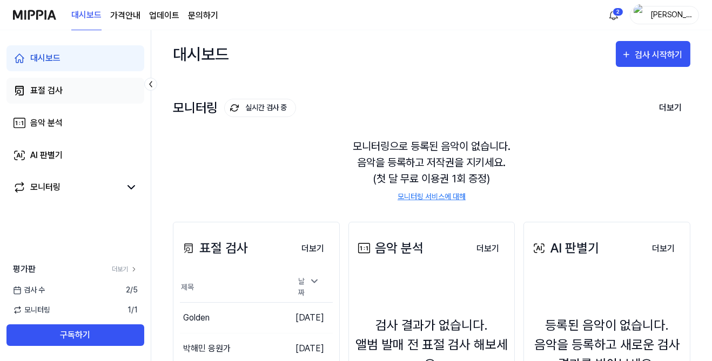
click at [43, 96] on div "표절 검사" at bounding box center [46, 90] width 32 height 13
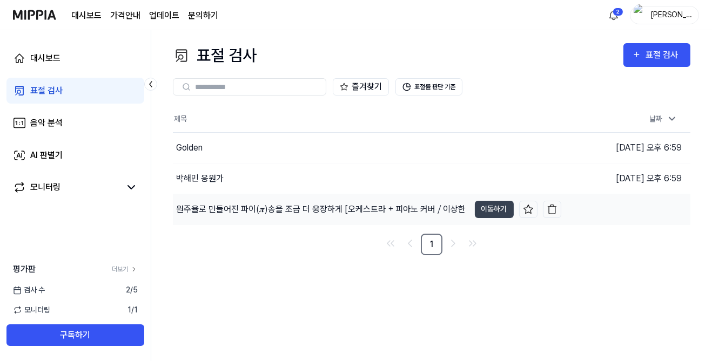
click at [309, 200] on div "원주율로 만들어진 파이(𝝅)송을 조금 더 웅장하게 [오케스트라 + 피아노 커버 ⧸ 이상한" at bounding box center [321, 209] width 296 height 30
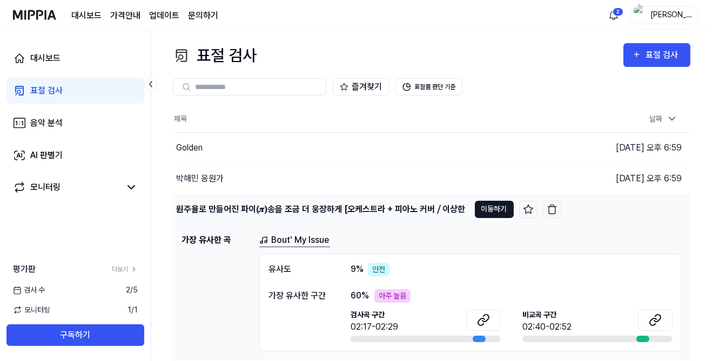
click at [488, 208] on button "이동하기" at bounding box center [494, 209] width 39 height 17
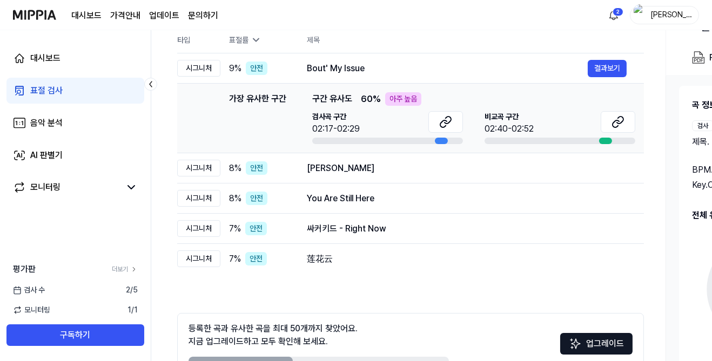
scroll to position [137, 0]
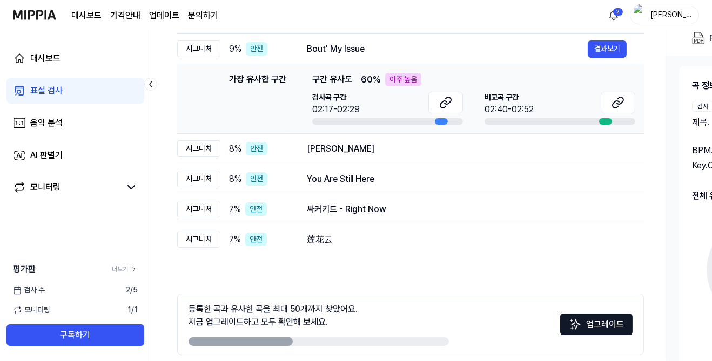
scroll to position [0, 0]
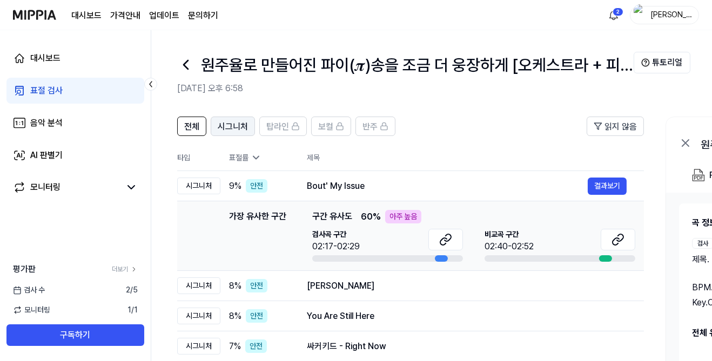
click at [219, 128] on span "시그니처" at bounding box center [233, 126] width 30 height 13
click at [204, 131] on button "전체" at bounding box center [191, 126] width 29 height 19
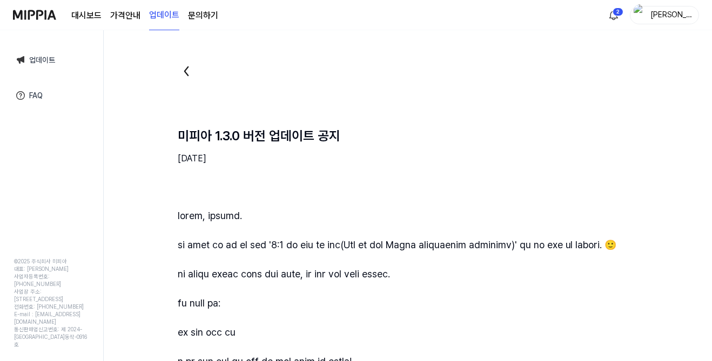
click at [631, 11] on div "정윤채" at bounding box center [664, 15] width 69 height 18
click at [605, 9] on html "대시보드 가격안내 업데이트 문의하기 2 정윤채 업데이트 FAQ © 2025 주식회사 미피아 대표: 오찬호 사업자등록번호: 158-86-0330…" at bounding box center [356, 180] width 712 height 361
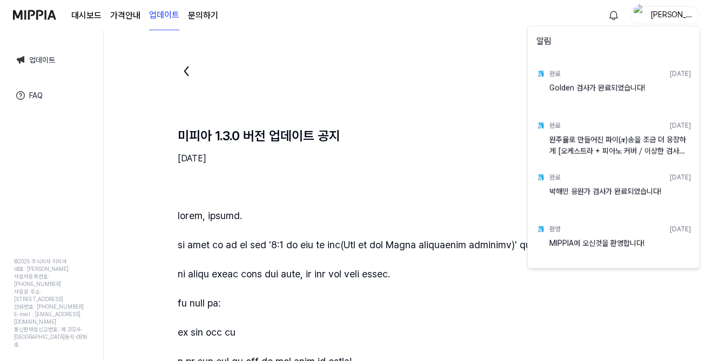
click at [686, 3] on html "대시보드 가격안내 업데이트 문의하기 정윤채 업데이트 FAQ © 2025 주식회사 미피아 대표: 오찬호 사업자등록번호: 158-86-03300 …" at bounding box center [356, 180] width 712 height 361
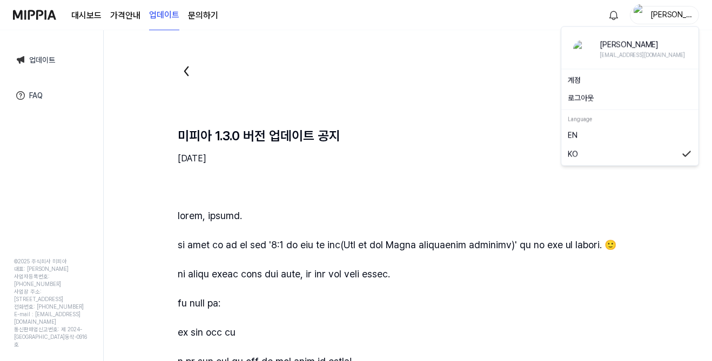
click at [680, 15] on div "정윤채" at bounding box center [671, 15] width 42 height 12
click at [657, 100] on button "로그아웃" at bounding box center [630, 98] width 124 height 11
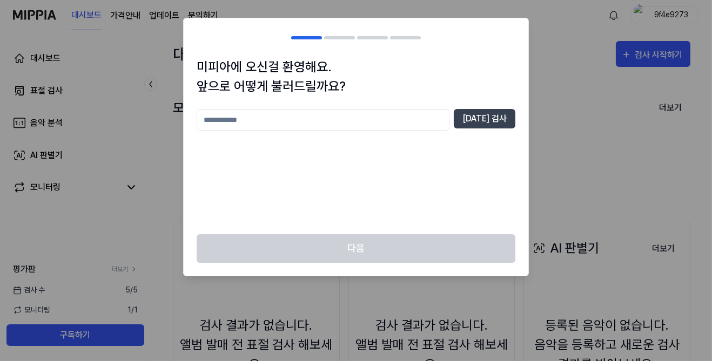
click at [390, 116] on input "text" at bounding box center [323, 120] width 253 height 22
type input "**"
click at [487, 117] on button "중복 검사" at bounding box center [485, 118] width 62 height 19
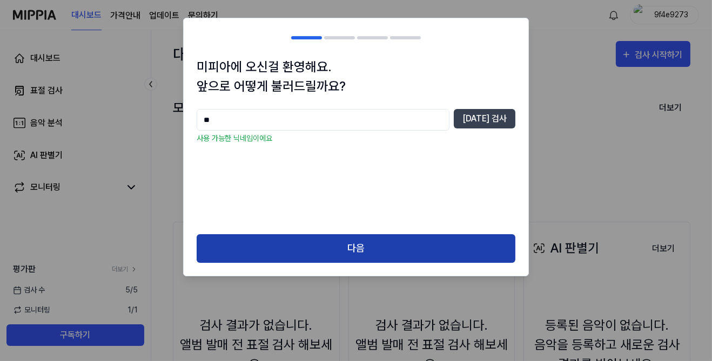
click at [350, 243] on button "다음" at bounding box center [356, 248] width 319 height 29
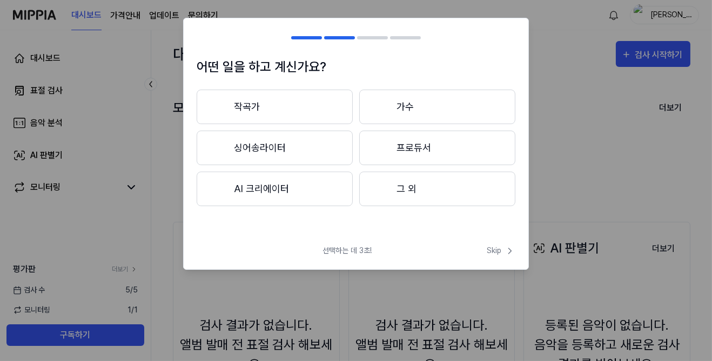
click at [302, 100] on button "작곡가" at bounding box center [275, 107] width 156 height 35
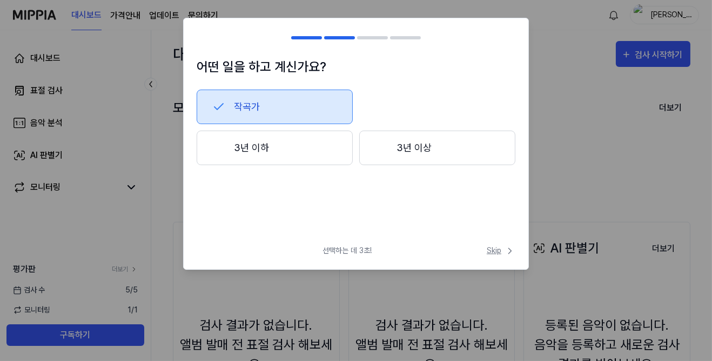
click at [502, 247] on span "Skip" at bounding box center [501, 250] width 29 height 11
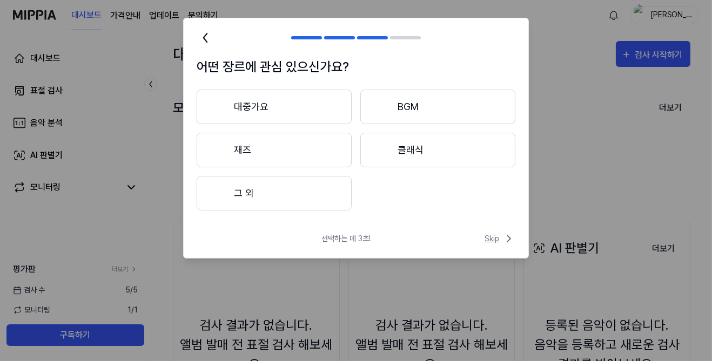
click at [502, 235] on icon at bounding box center [508, 238] width 13 height 13
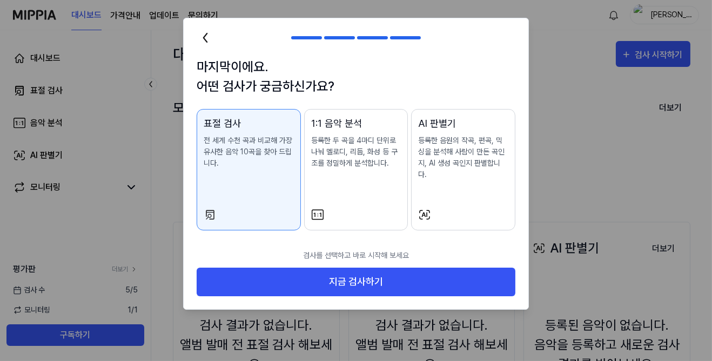
click at [501, 244] on p "검사를 선택하고 바로 시작해 보세요" at bounding box center [356, 256] width 319 height 24
click at [373, 181] on div "1:1 음악 분석 등록한 두 곡을 4마디 단위로 나눠 멜로디, 리듬, 화성 등 구조를 정밀하게 분석합니다." at bounding box center [356, 153] width 90 height 75
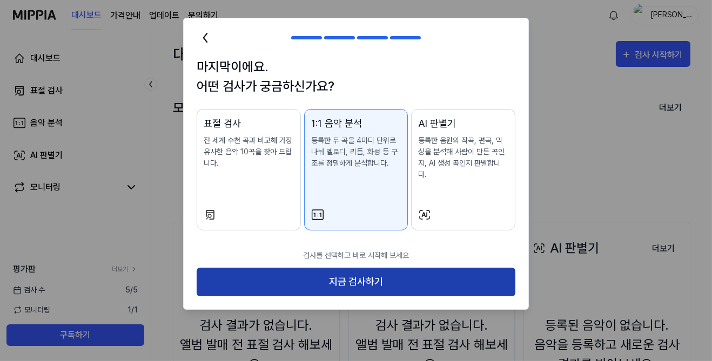
click at [405, 283] on button "지금 검사하기" at bounding box center [356, 282] width 319 height 29
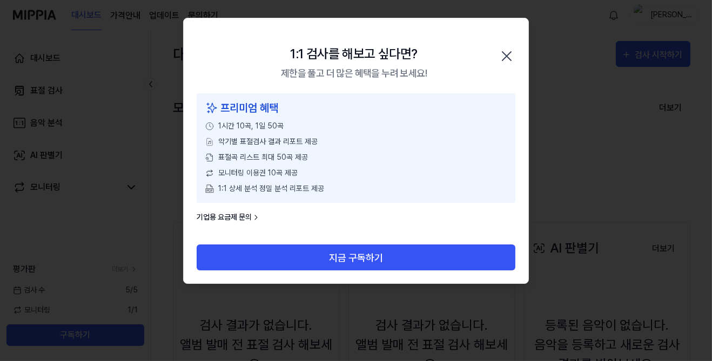
click at [510, 54] on icon "button" at bounding box center [506, 56] width 17 height 17
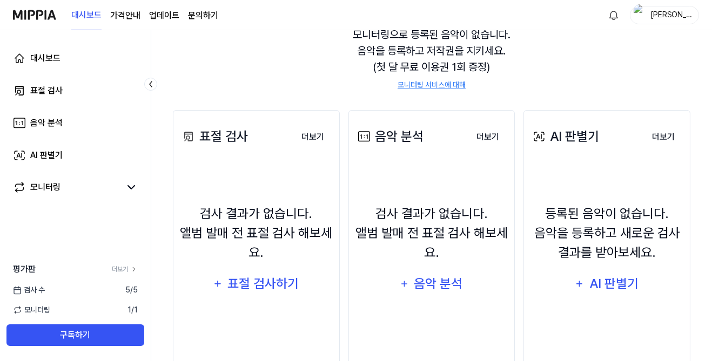
scroll to position [125, 0]
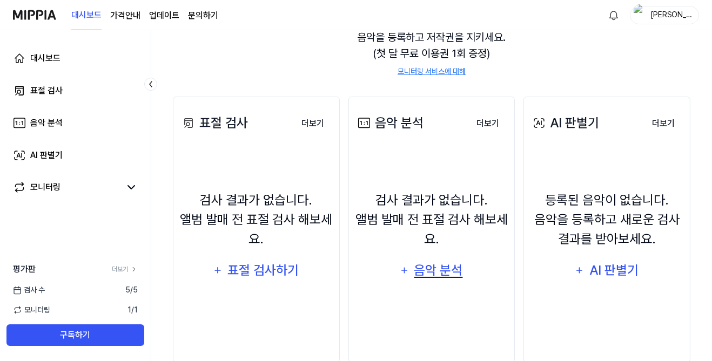
click at [450, 281] on div "음악 분석" at bounding box center [438, 270] width 51 height 21
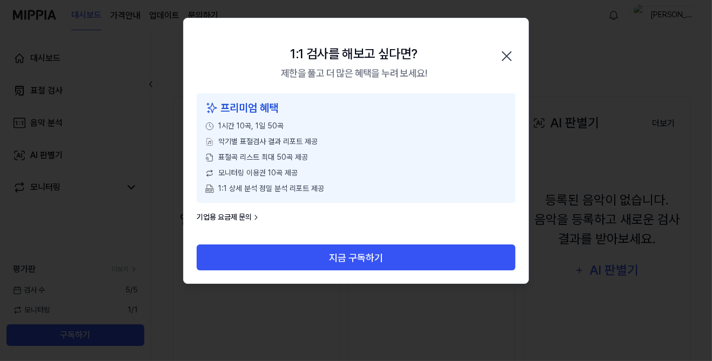
click at [504, 58] on icon "button" at bounding box center [506, 56] width 17 height 17
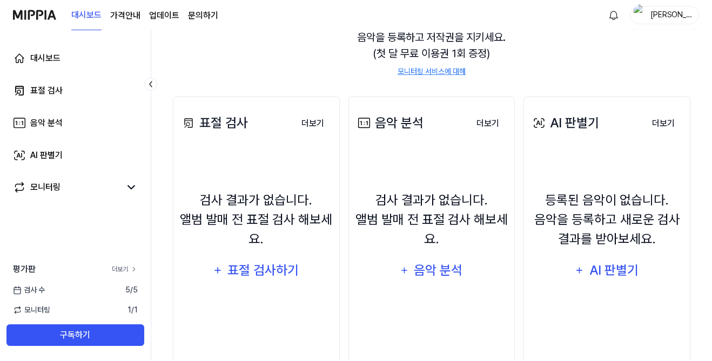
click at [123, 274] on link "더보기" at bounding box center [125, 270] width 26 height 10
click at [49, 90] on div "표절 검사" at bounding box center [46, 90] width 32 height 13
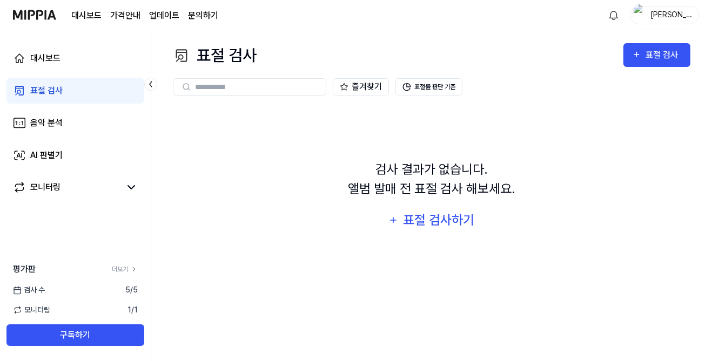
scroll to position [0, 0]
click at [434, 231] on div "표절 검사하기" at bounding box center [438, 220] width 73 height 21
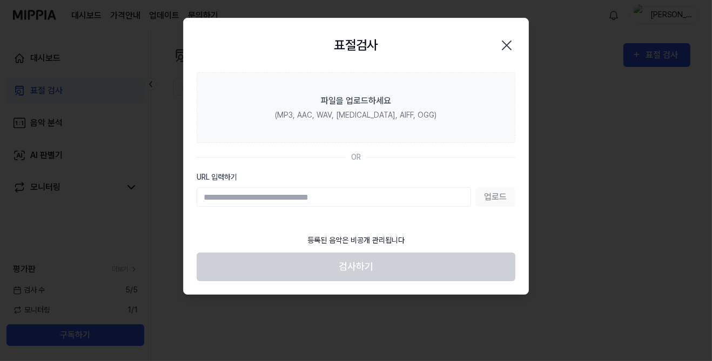
click at [387, 195] on input "URL 입력하기" at bounding box center [334, 196] width 274 height 19
type input "**********"
click at [493, 196] on button "업로드" at bounding box center [495, 196] width 40 height 19
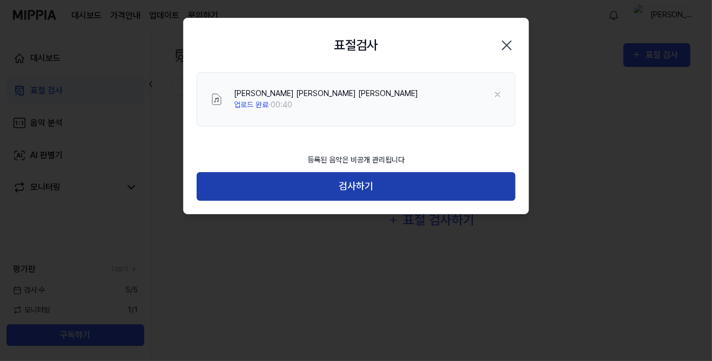
click at [438, 190] on button "검사하기" at bounding box center [356, 186] width 319 height 29
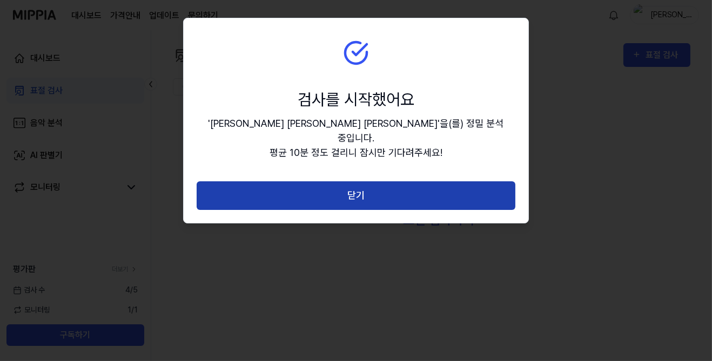
click at [252, 184] on button "닫기" at bounding box center [356, 195] width 319 height 29
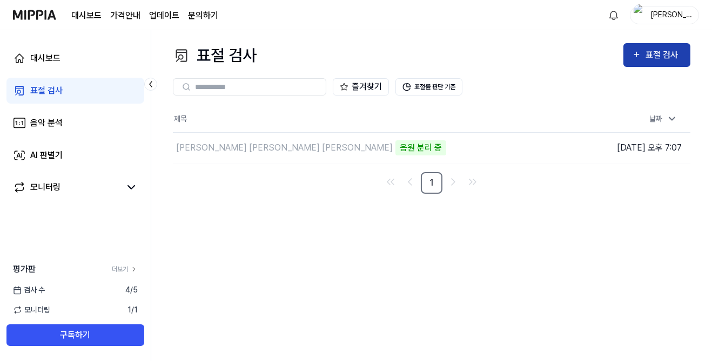
click at [664, 53] on div "표절 검사" at bounding box center [663, 55] width 36 height 14
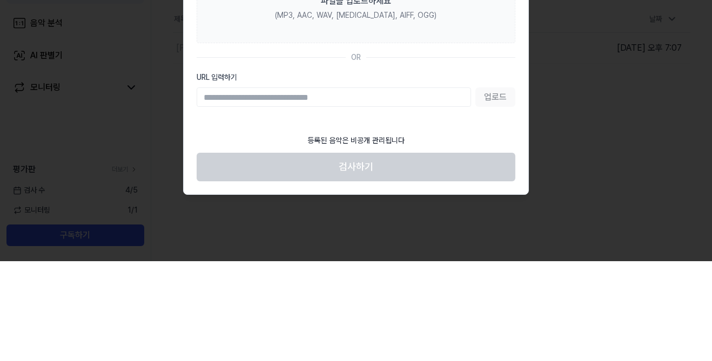
type input "**********"
click at [504, 197] on button "업로드" at bounding box center [495, 196] width 40 height 19
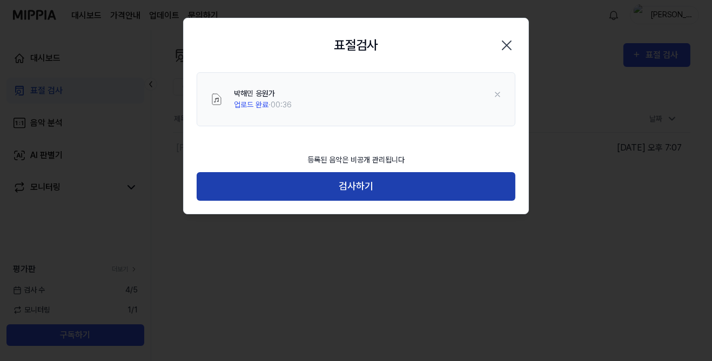
click at [444, 186] on button "검사하기" at bounding box center [356, 186] width 319 height 29
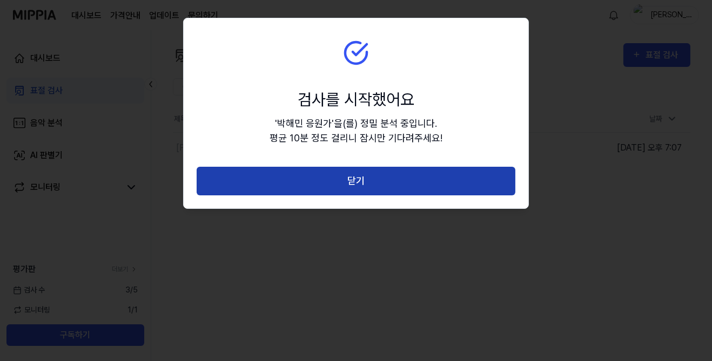
click at [442, 187] on button "닫기" at bounding box center [356, 181] width 319 height 29
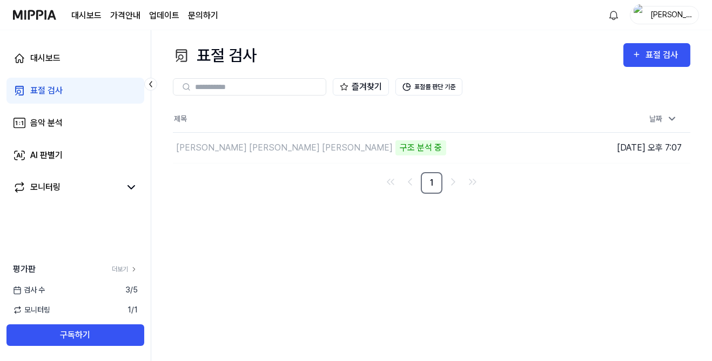
click at [609, 49] on div "표절 검사 표절 검사" at bounding box center [431, 55] width 517 height 24
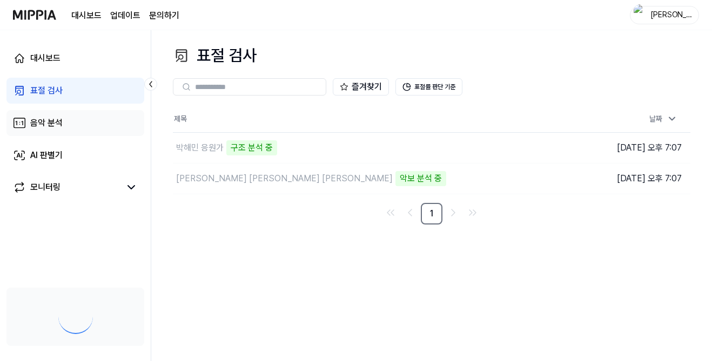
click at [17, 124] on icon at bounding box center [17, 123] width 2 height 4
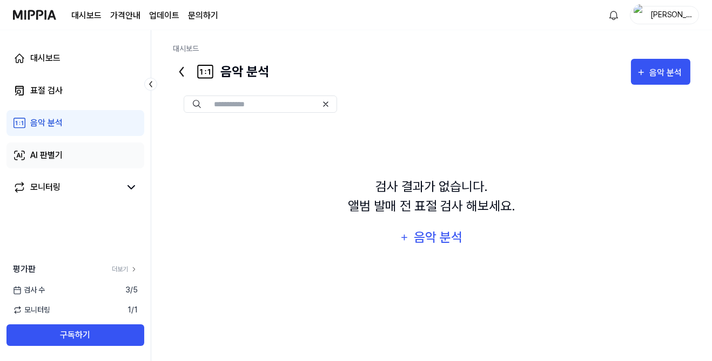
click at [27, 151] on link "AI 판별기" at bounding box center [75, 156] width 138 height 26
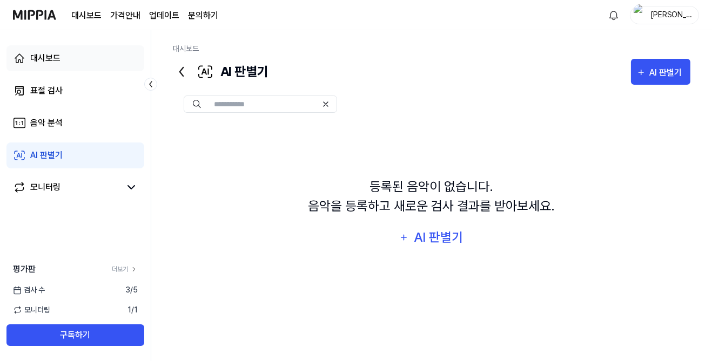
click at [23, 48] on link "대시보드" at bounding box center [75, 58] width 138 height 26
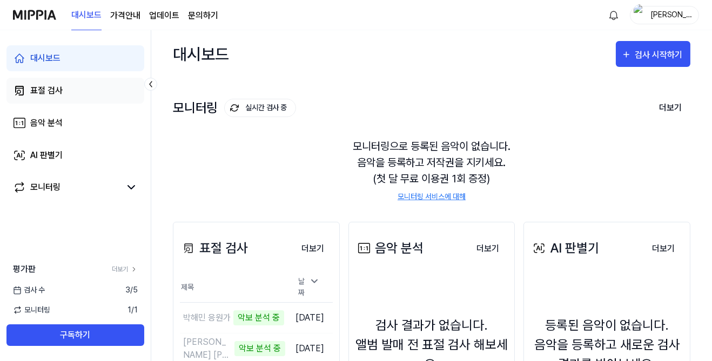
click at [21, 81] on link "표절 검사" at bounding box center [75, 91] width 138 height 26
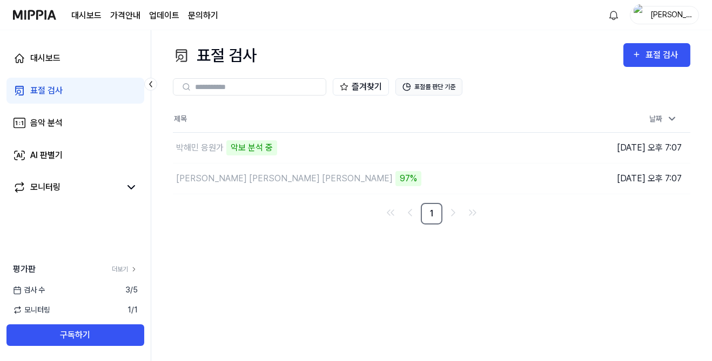
click at [451, 89] on button "표절률 판단 기준" at bounding box center [428, 86] width 67 height 17
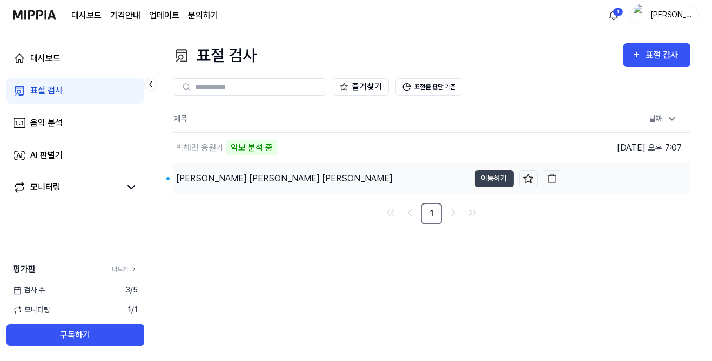
click at [200, 179] on div "[PERSON_NAME] [PERSON_NAME] [PERSON_NAME]" at bounding box center [284, 178] width 217 height 13
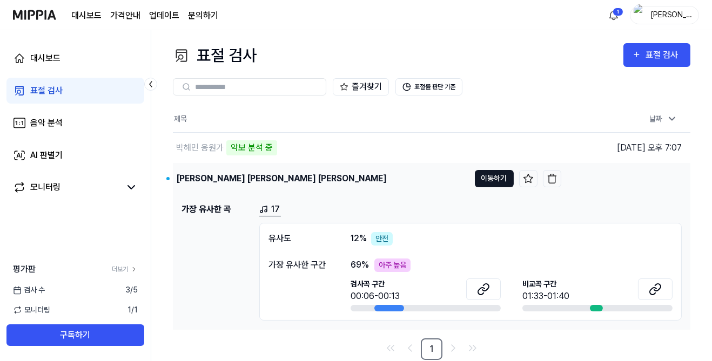
click at [500, 176] on button "이동하기" at bounding box center [494, 178] width 39 height 17
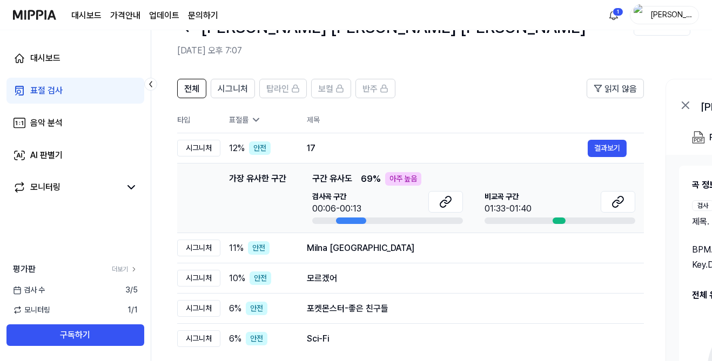
scroll to position [38, 0]
click at [618, 143] on button "결과보기" at bounding box center [607, 147] width 39 height 17
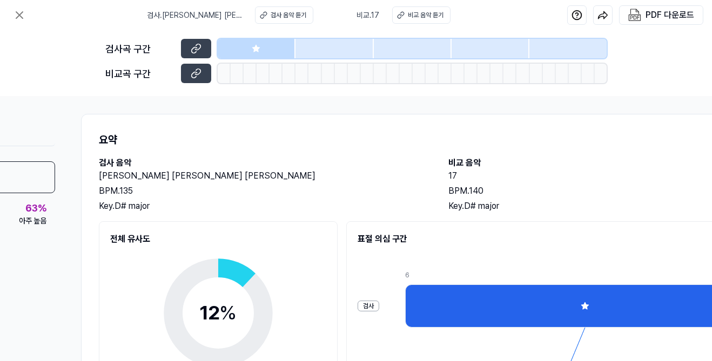
scroll to position [0, 122]
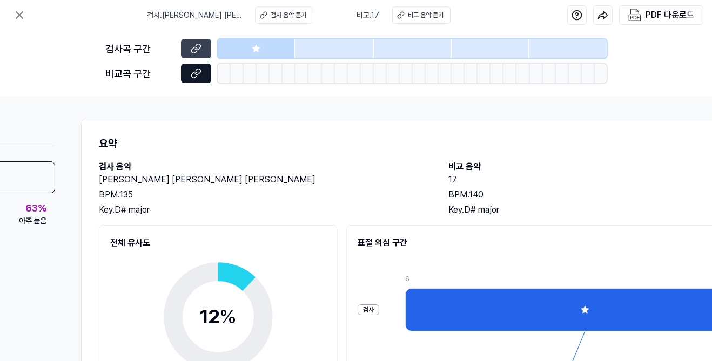
click at [200, 76] on icon at bounding box center [196, 73] width 11 height 11
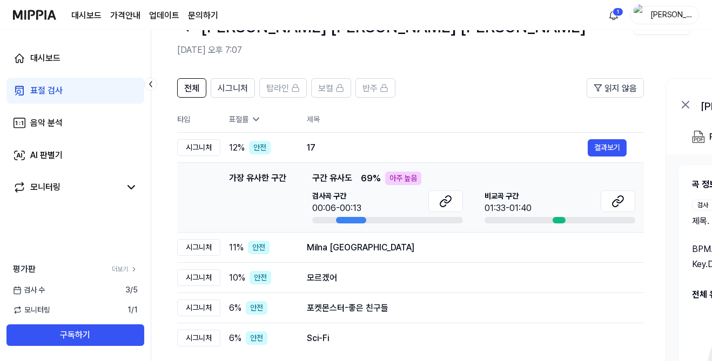
scroll to position [137, 0]
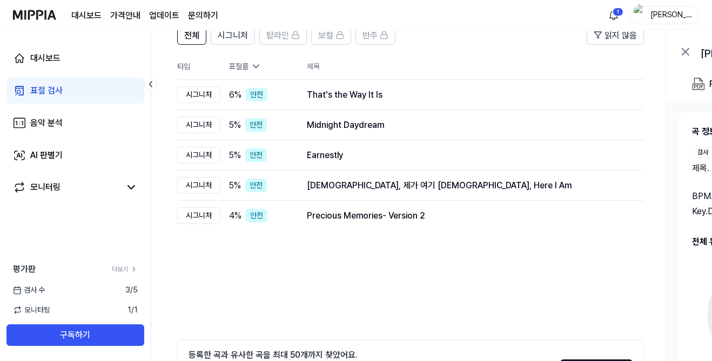
scroll to position [91, 0]
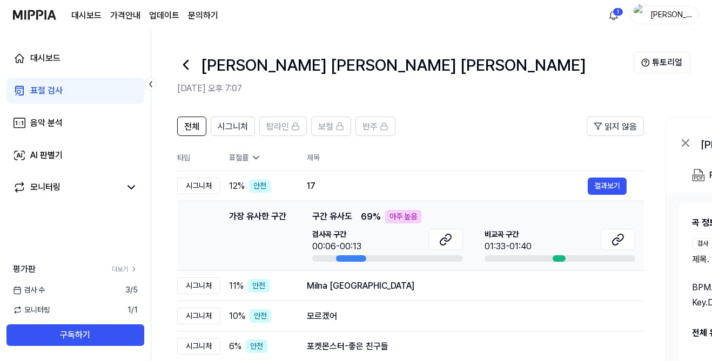
scroll to position [0, 0]
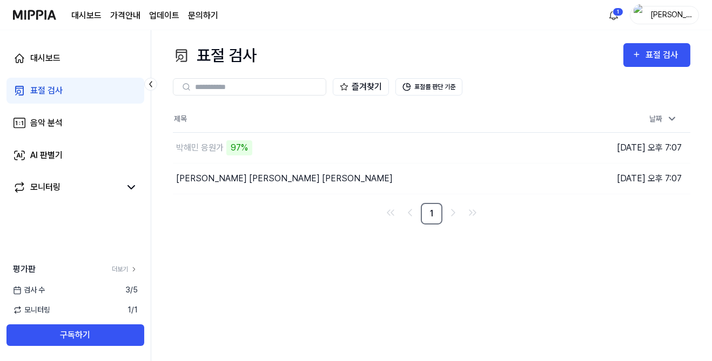
click at [618, 16] on html "대시보드 가격안내 업데이트 문의하기 1 윤채 대시보드 표절 검사 음악 분석 AI 판별기 모니터링 평가판 더보기 검사 [DATE] 모니터링 1 …" at bounding box center [356, 180] width 712 height 361
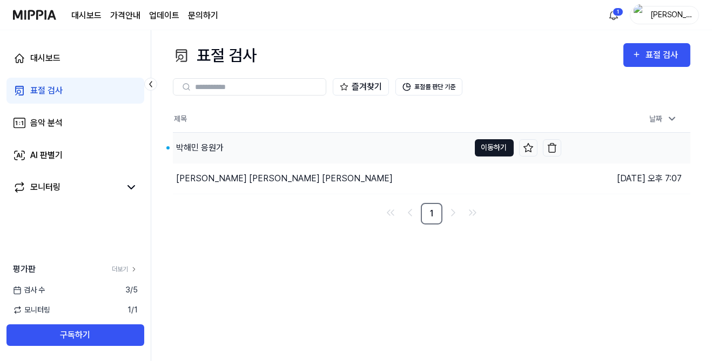
click at [484, 144] on button "이동하기" at bounding box center [494, 147] width 39 height 17
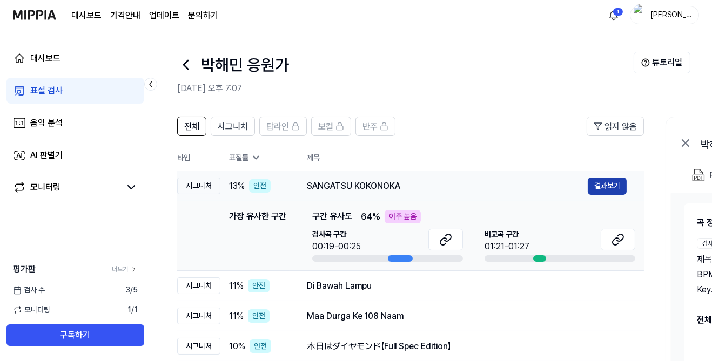
click at [603, 184] on button "결과보기" at bounding box center [607, 186] width 39 height 17
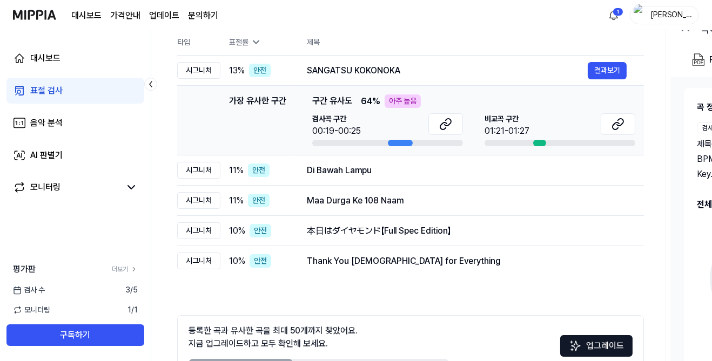
scroll to position [137, 0]
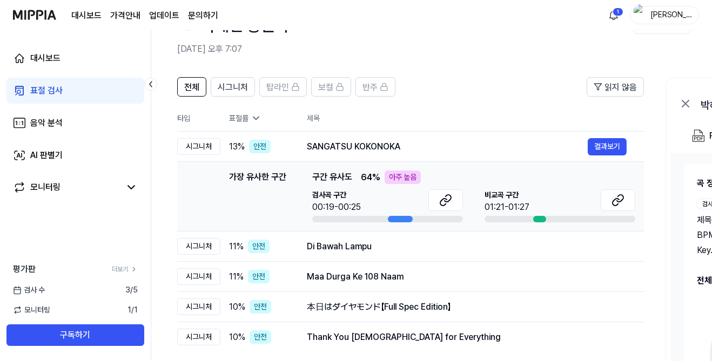
scroll to position [0, 0]
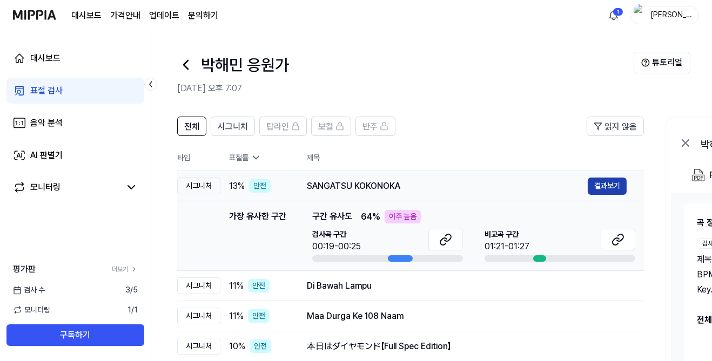
click at [611, 181] on button "결과보기" at bounding box center [607, 186] width 39 height 17
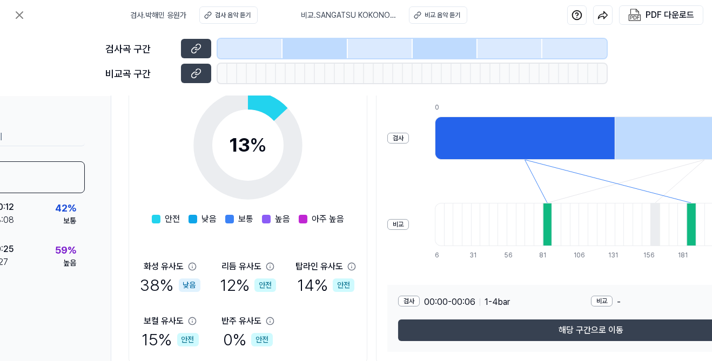
scroll to position [172, 83]
